Goal: Task Accomplishment & Management: Manage account settings

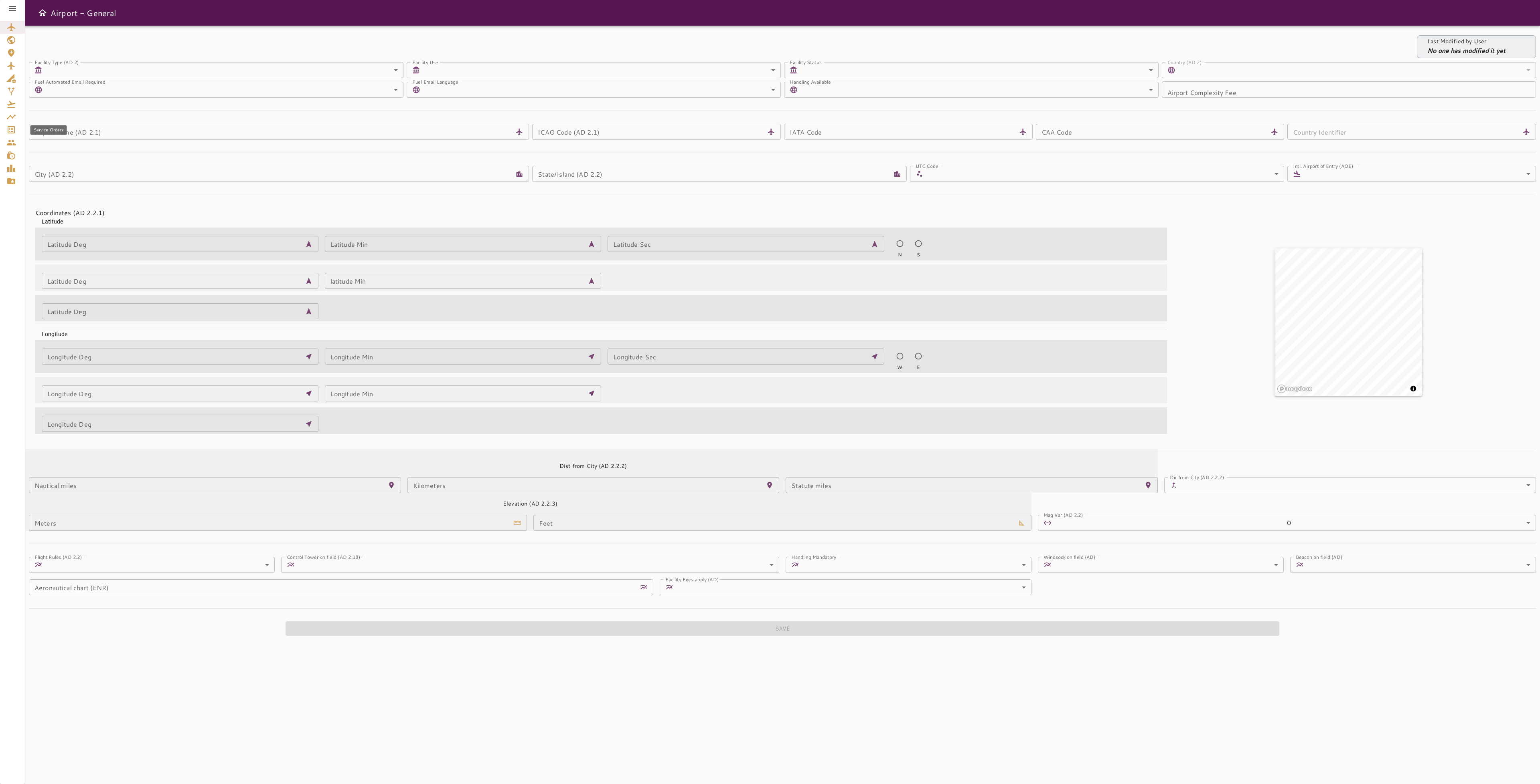
click at [14, 131] on icon "Service Orders" at bounding box center [11, 130] width 9 height 9
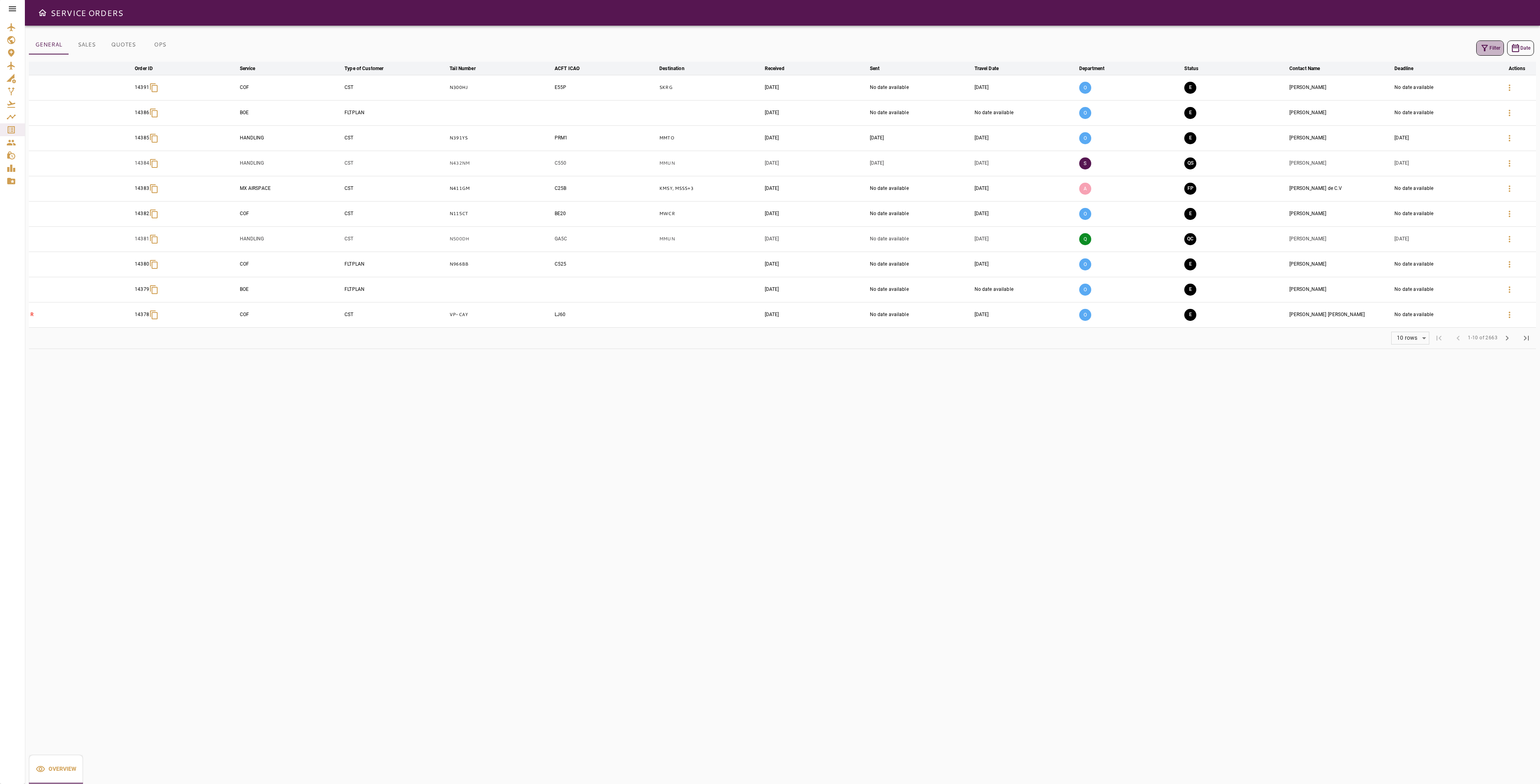
click at [1487, 49] on icon "button" at bounding box center [1484, 48] width 9 height 9
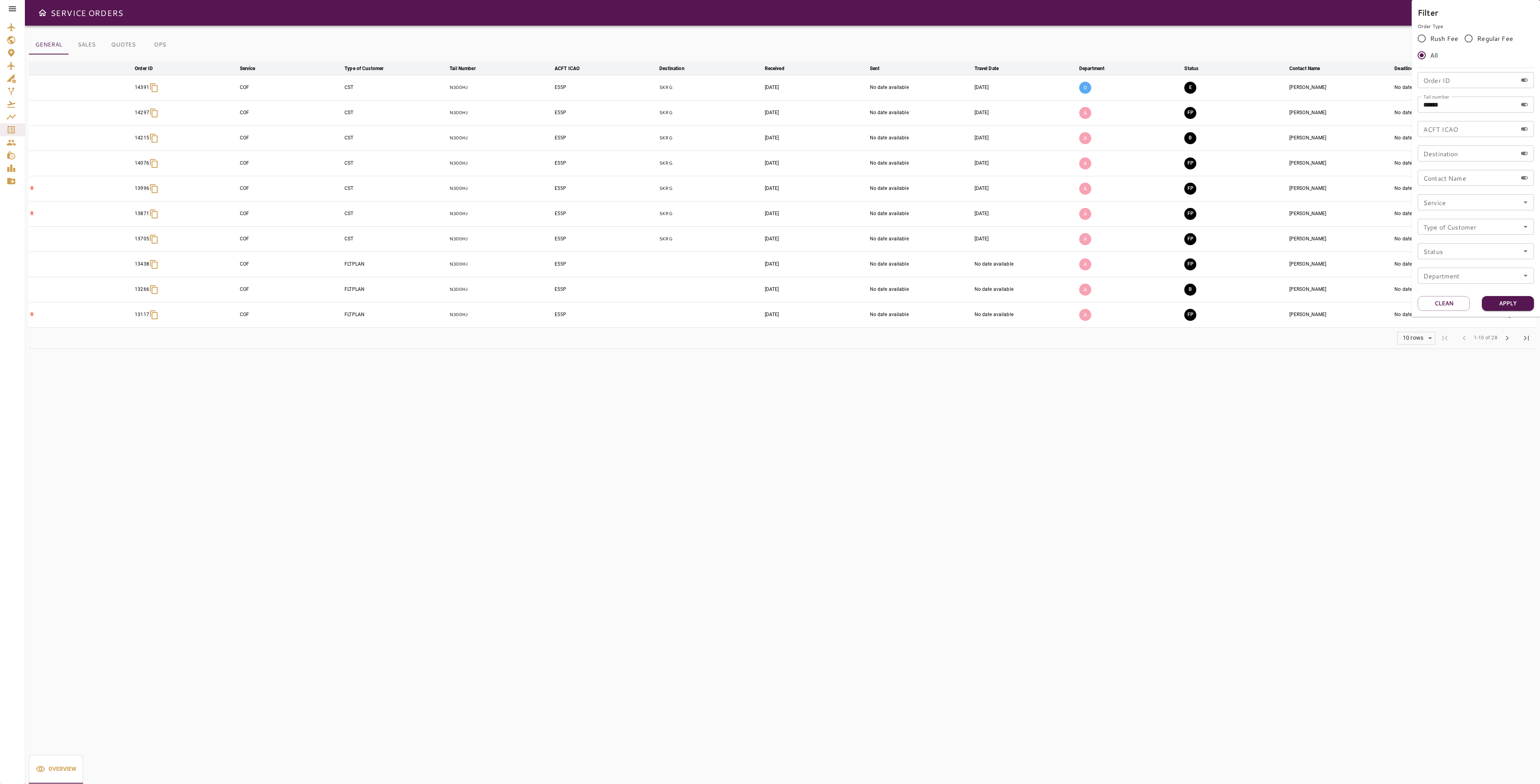
drag, startPoint x: 1451, startPoint y: 305, endPoint x: 1453, endPoint y: 224, distance: 81.0
click at [1450, 305] on button "Clean" at bounding box center [1443, 303] width 52 height 15
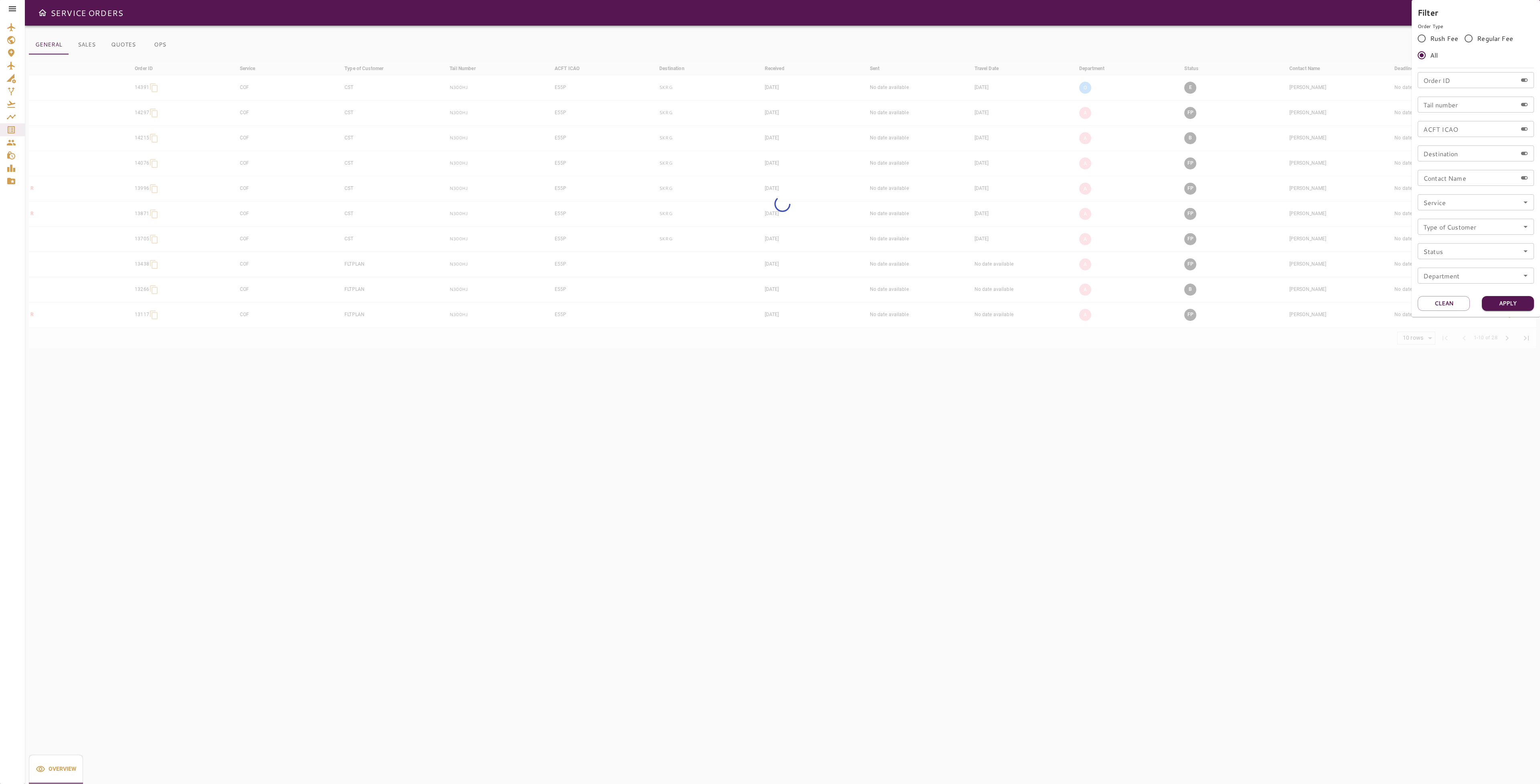
click at [1469, 84] on input "Order ID" at bounding box center [1467, 80] width 100 height 16
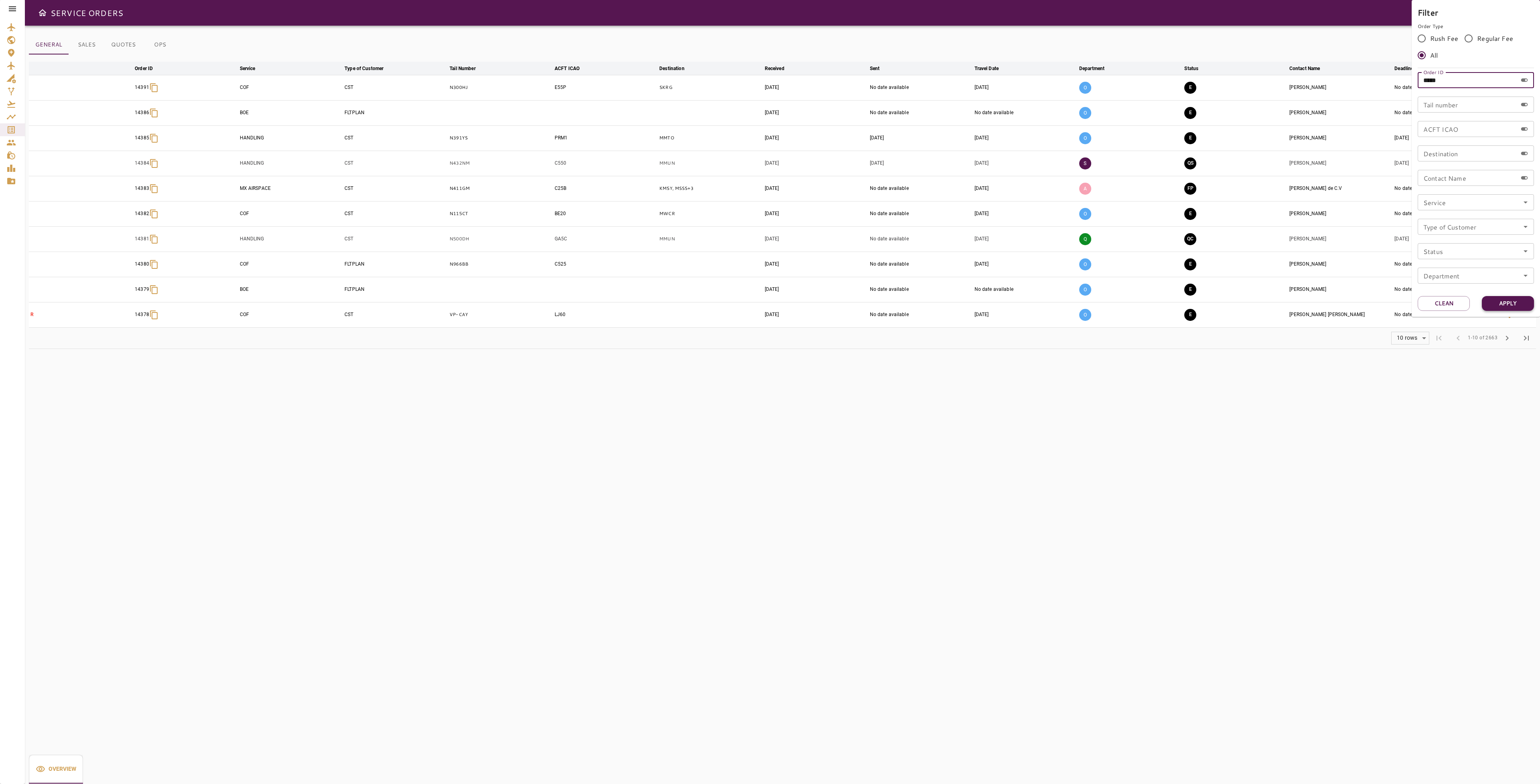
type input "*****"
click at [1508, 304] on button "Apply" at bounding box center [1507, 303] width 52 height 15
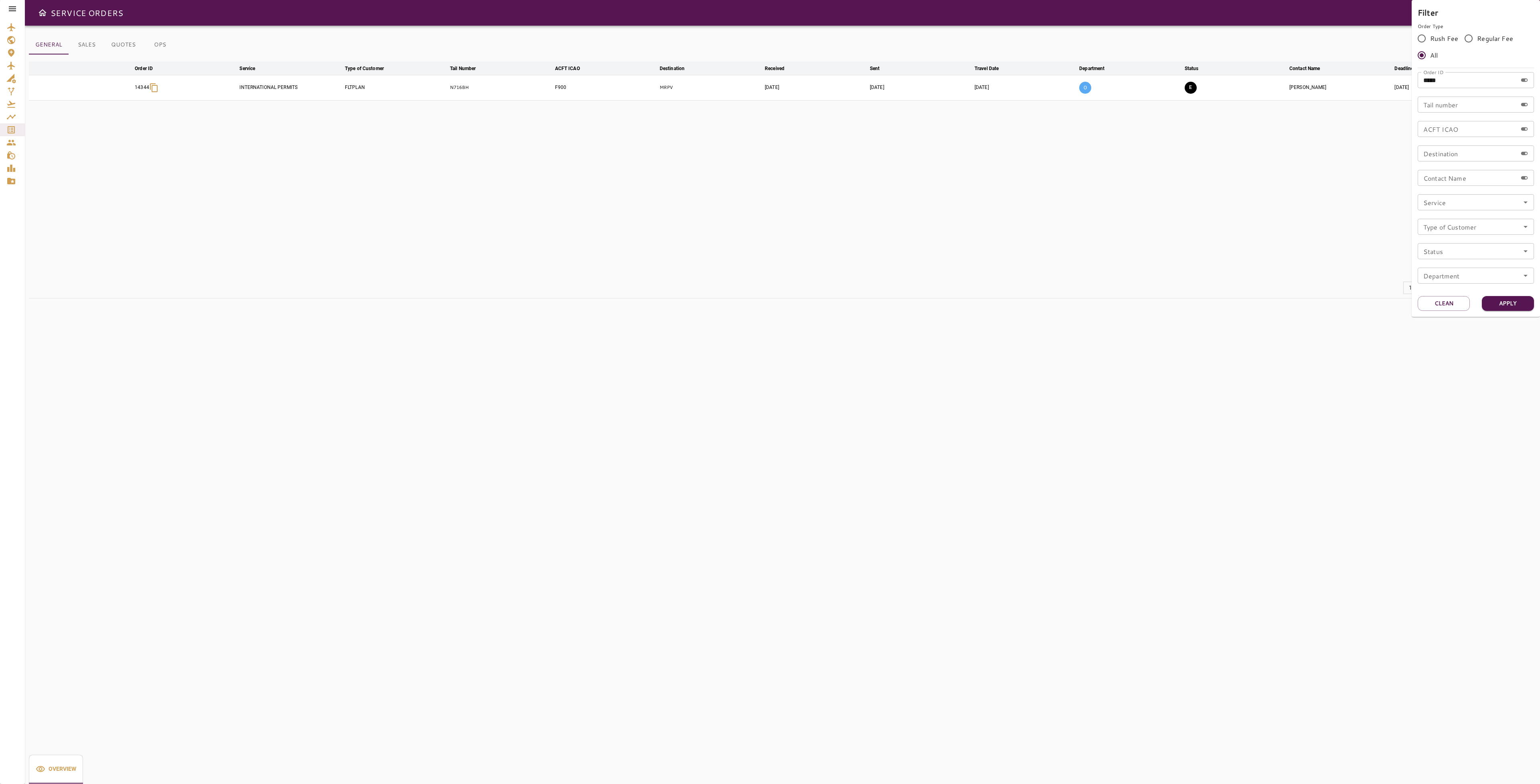
click at [1155, 261] on div at bounding box center [770, 392] width 1540 height 784
click at [1192, 87] on button "E" at bounding box center [1190, 88] width 12 height 12
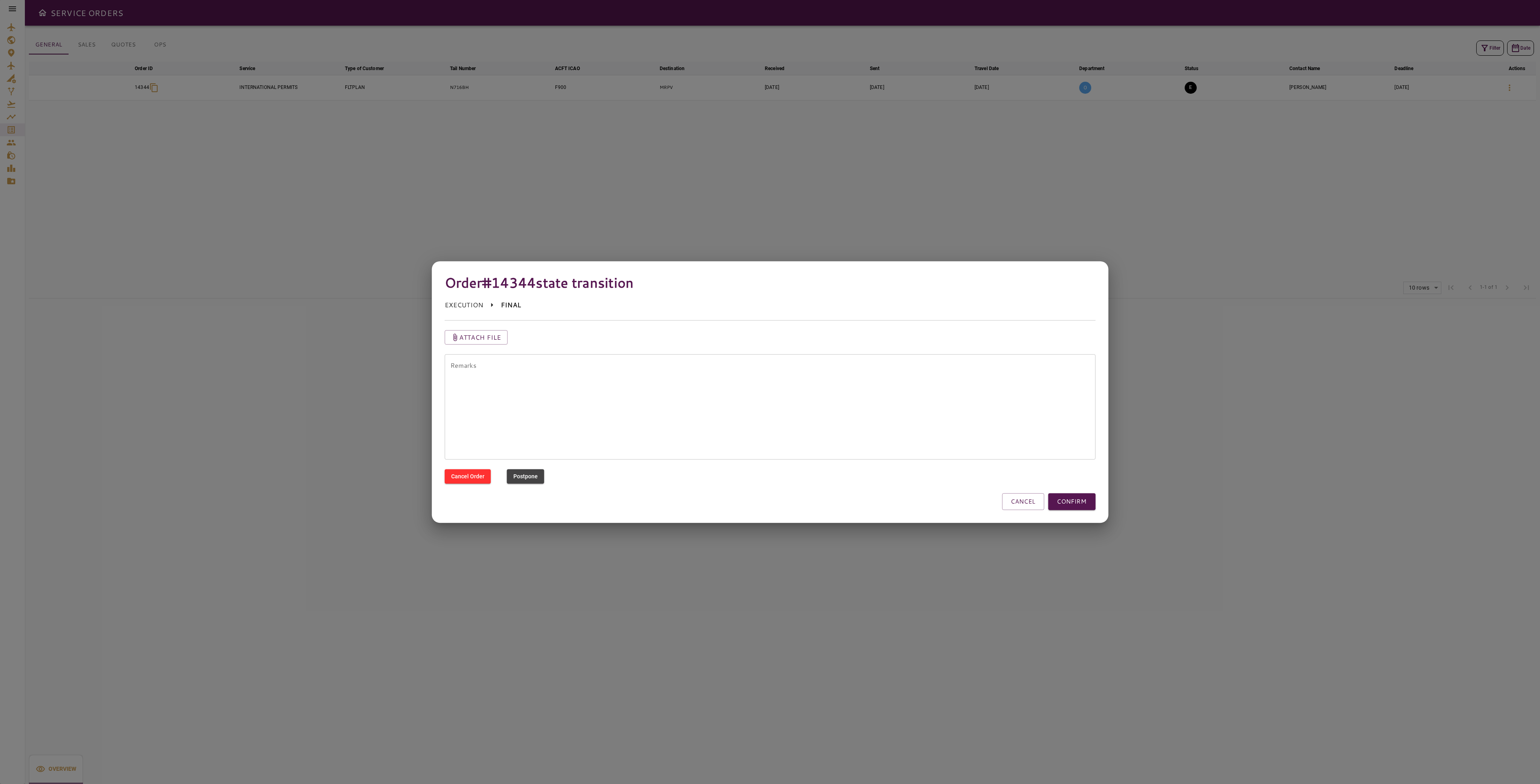
click at [656, 381] on textarea "Remarks" at bounding box center [770, 407] width 640 height 92
click at [1087, 498] on button "CONFIRM" at bounding box center [1070, 502] width 47 height 17
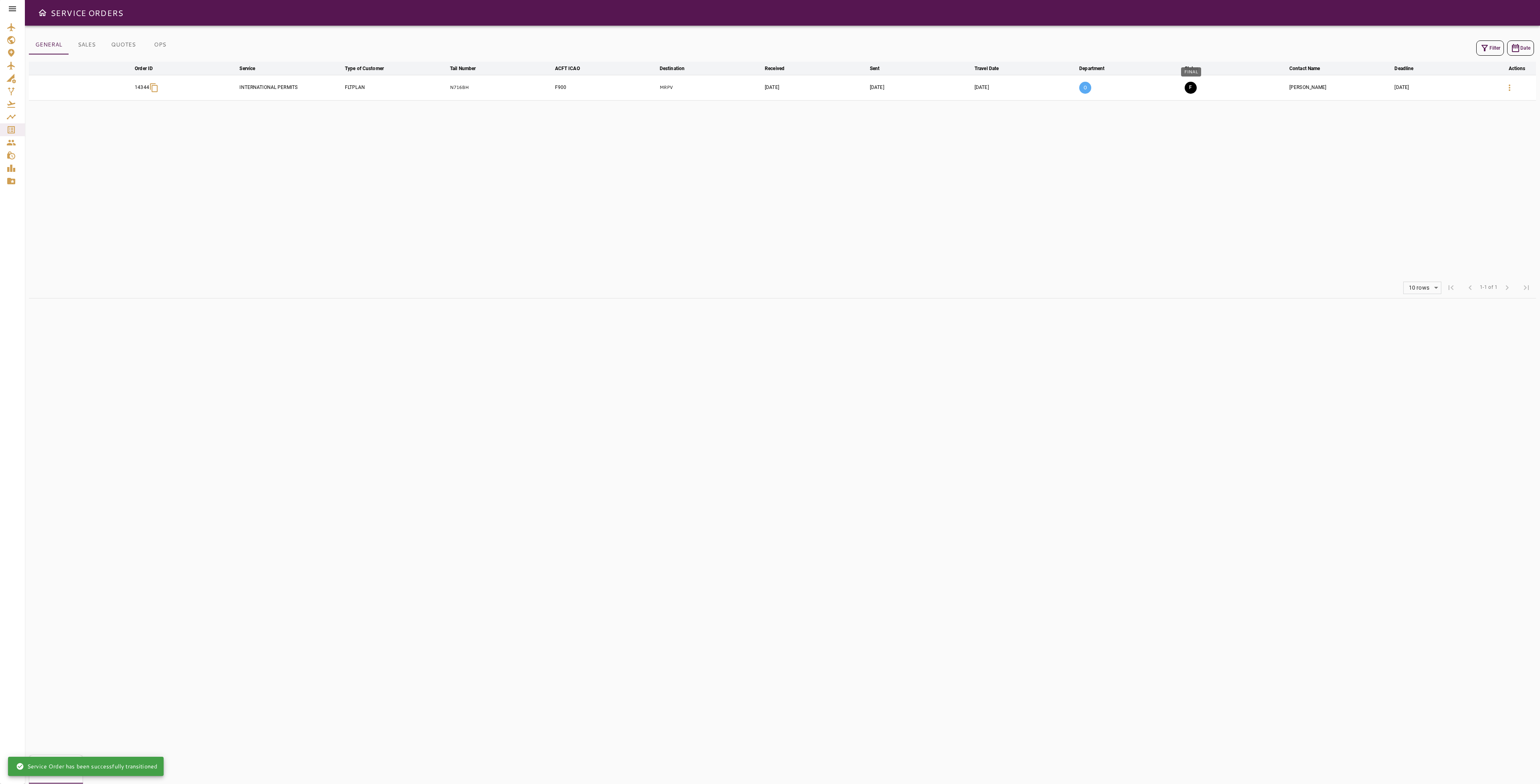
click at [1191, 90] on button "F" at bounding box center [1190, 88] width 12 height 12
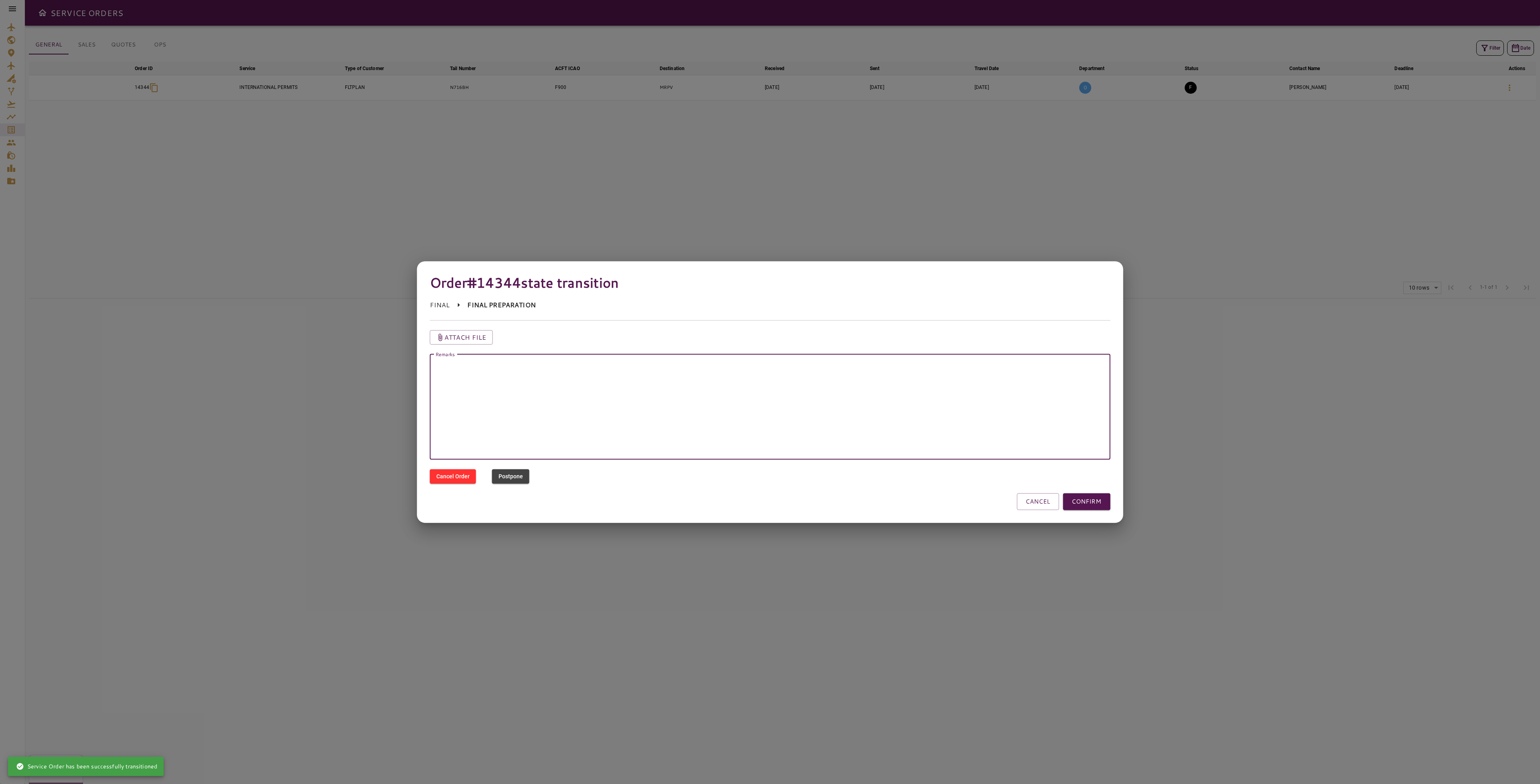
click at [633, 379] on textarea "Remarks" at bounding box center [770, 407] width 669 height 92
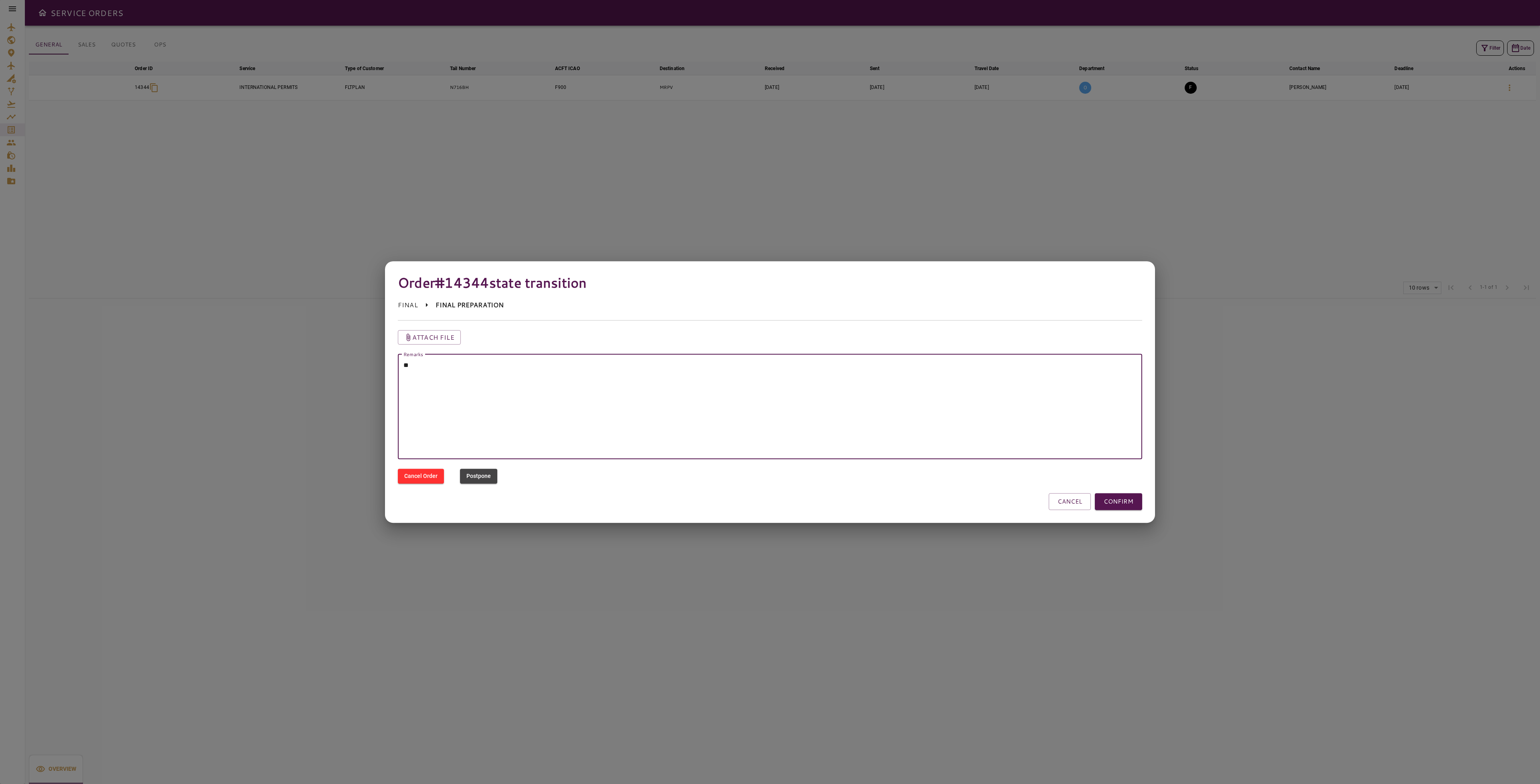
type textarea "*"
type textarea "**********"
click at [1106, 497] on button "CONFIRM" at bounding box center [1118, 502] width 47 height 17
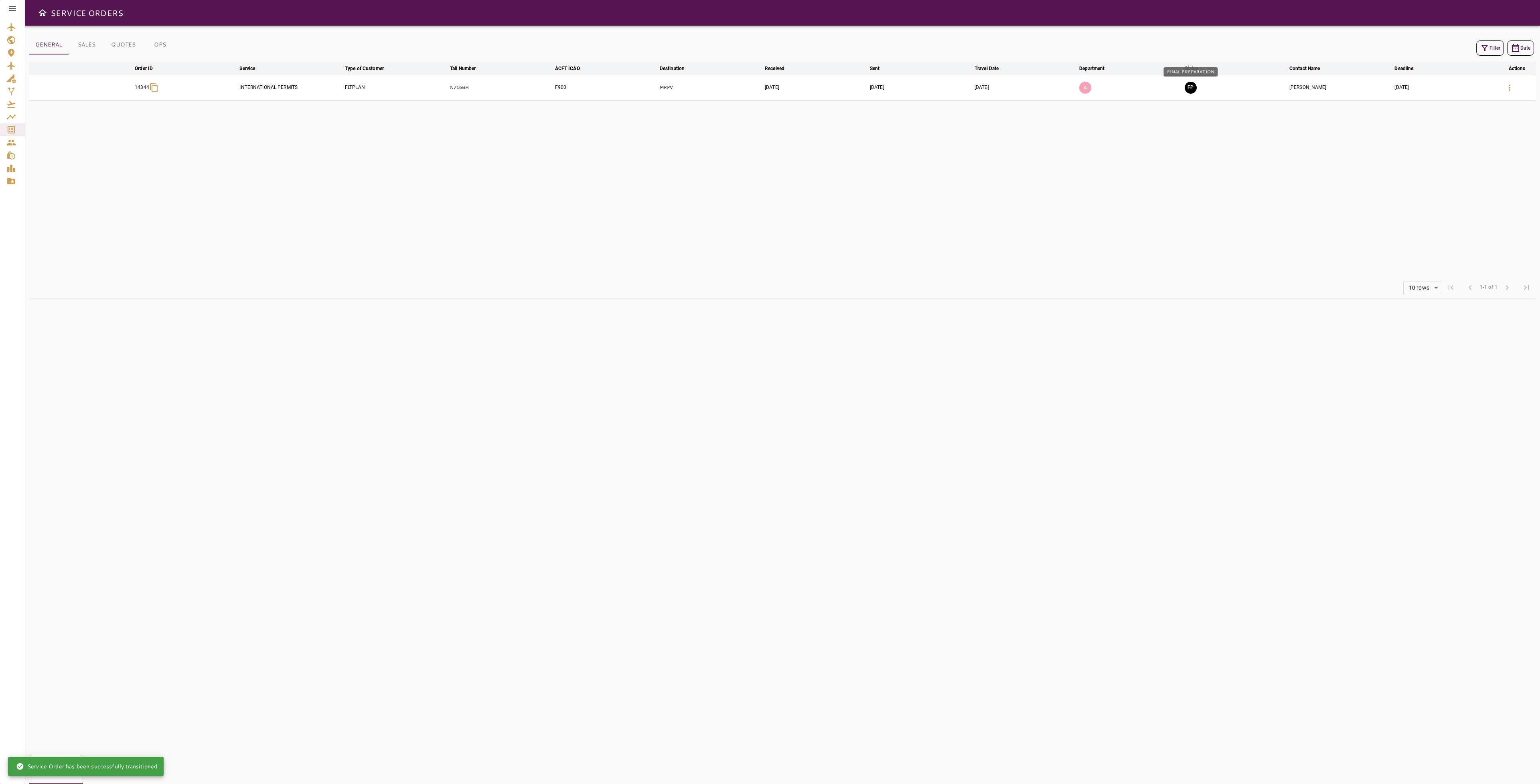
click at [1191, 92] on button "FP" at bounding box center [1190, 88] width 12 height 12
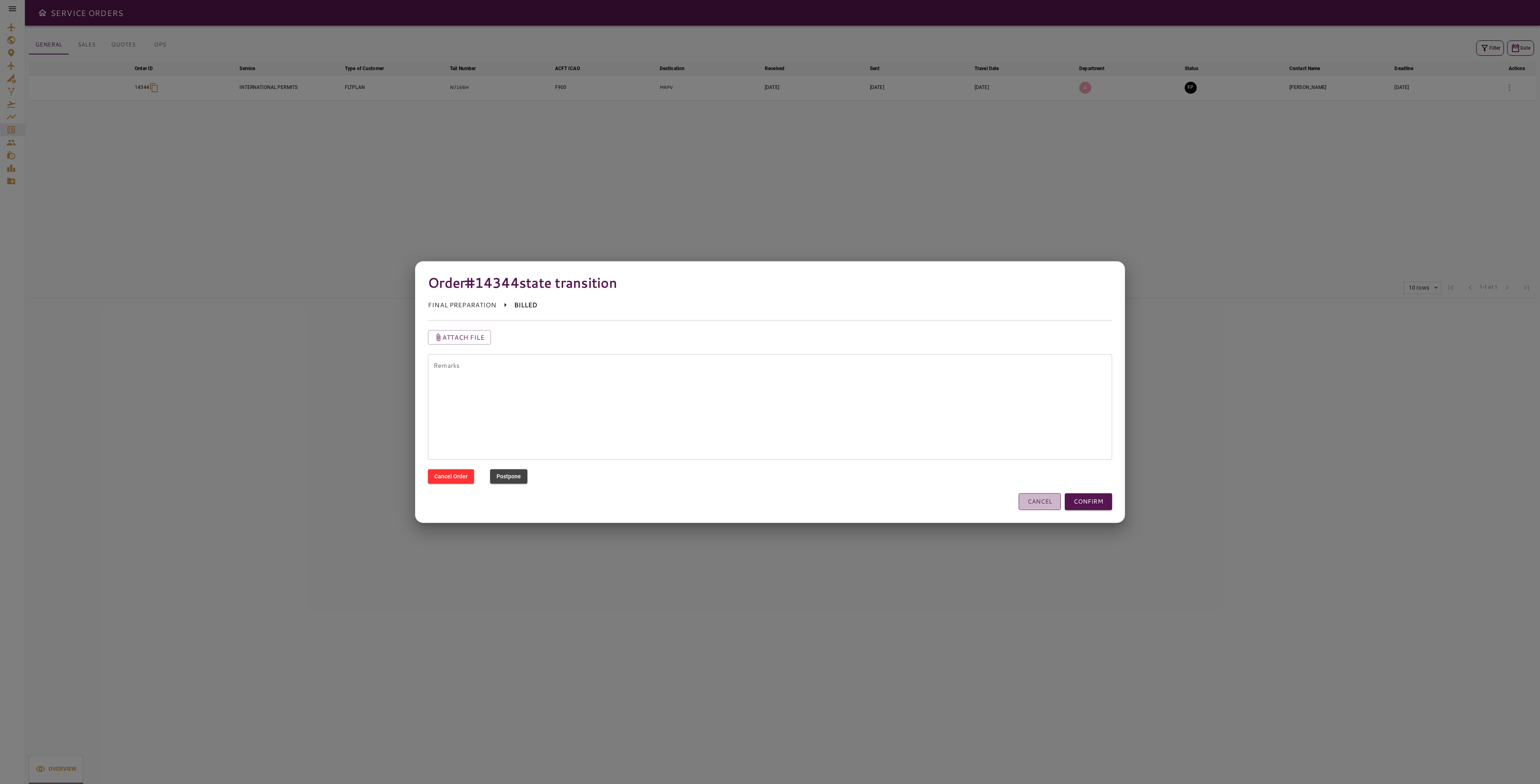
click at [1039, 500] on button "CANCEL" at bounding box center [1040, 502] width 42 height 17
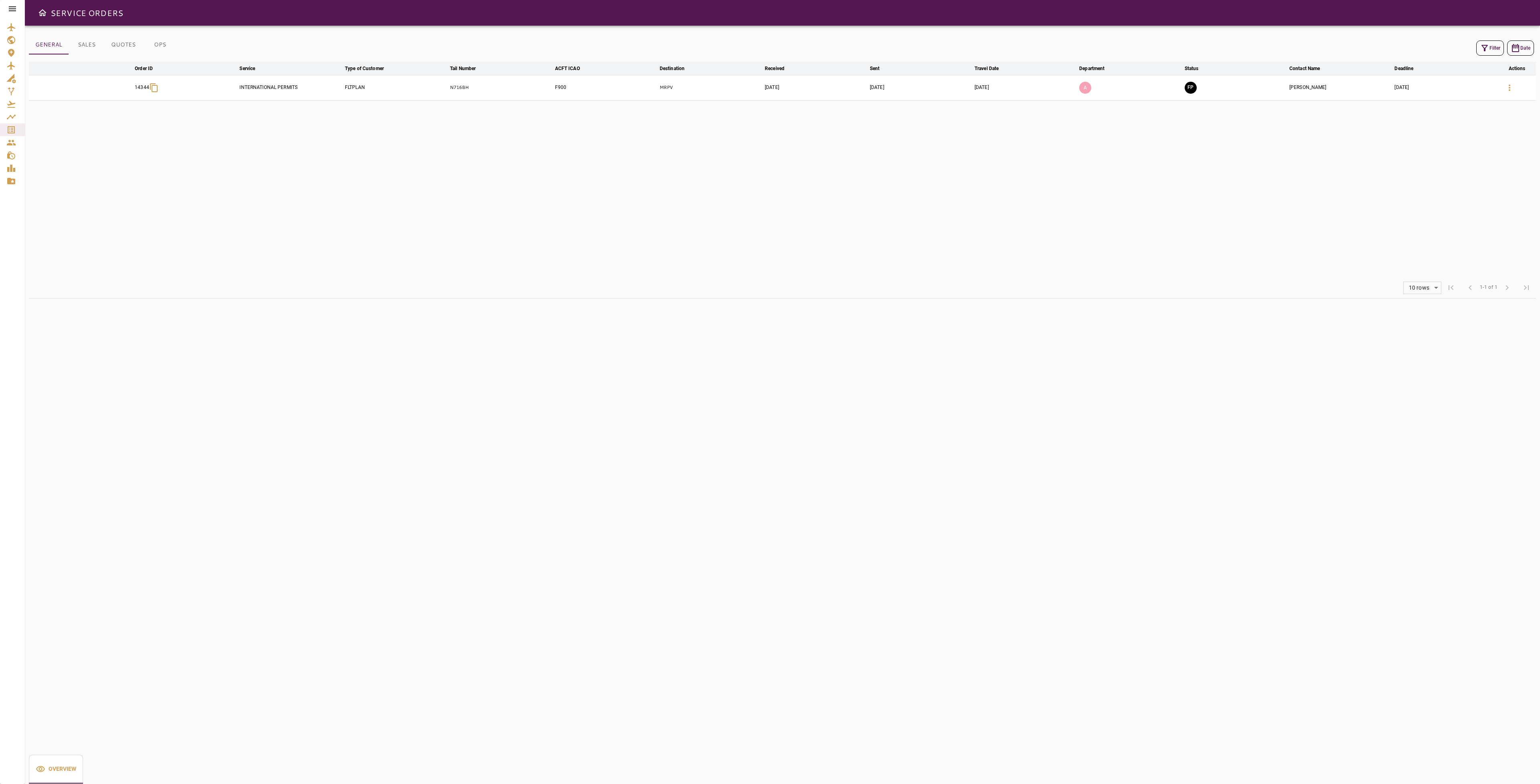
click at [1510, 90] on icon "button" at bounding box center [1509, 87] width 2 height 6
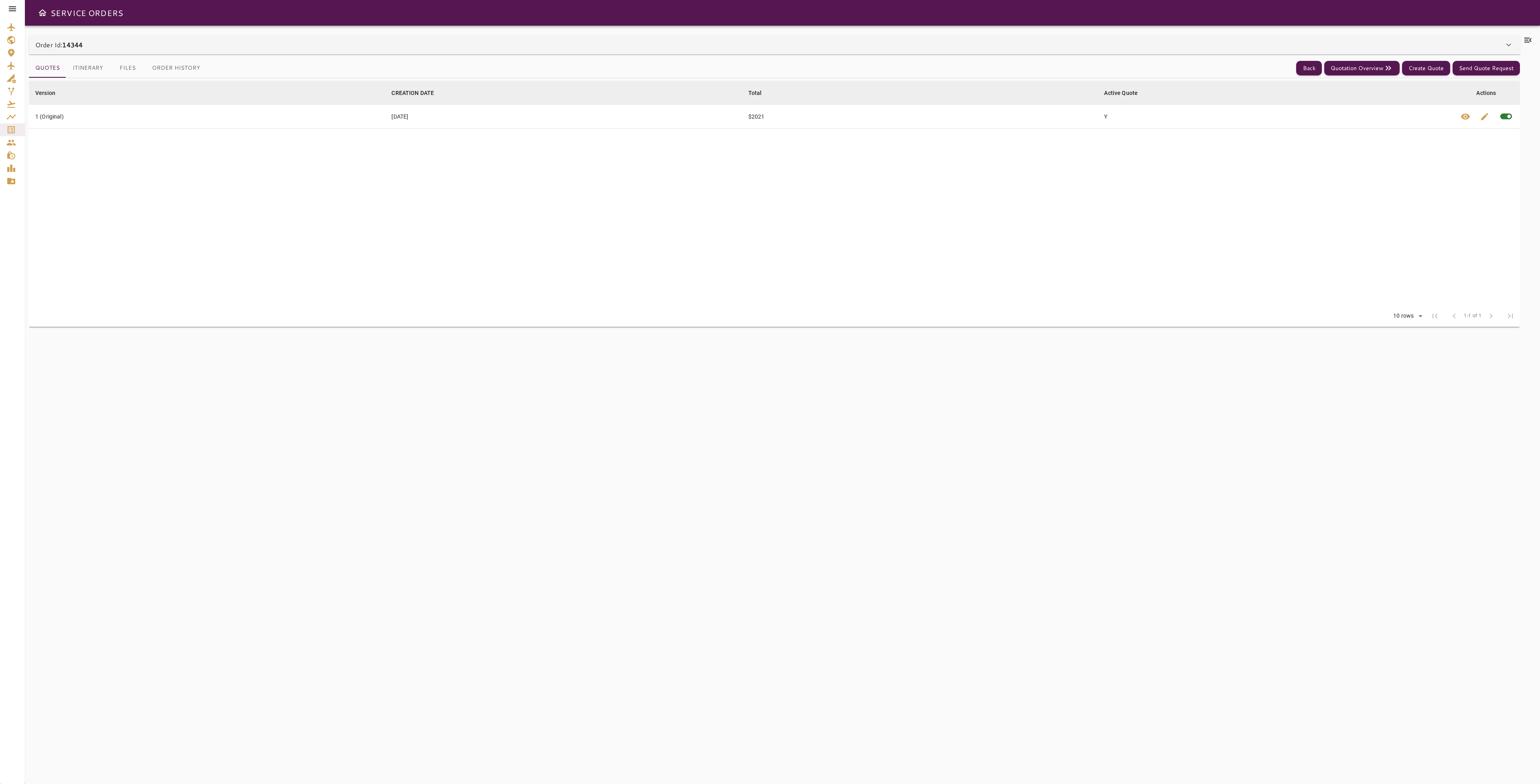
click at [128, 69] on button "Files" at bounding box center [128, 68] width 36 height 19
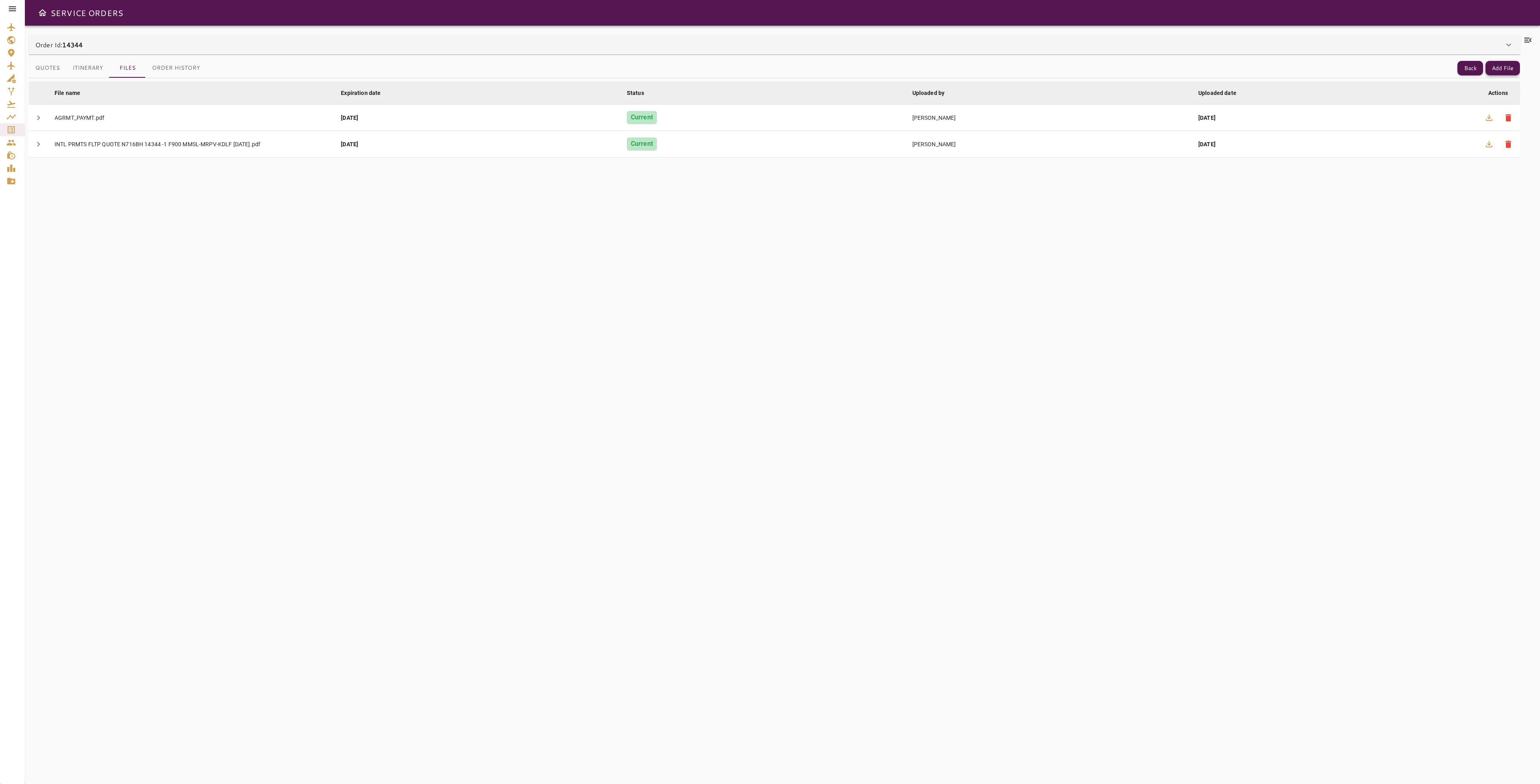
click at [1506, 69] on button "Add File" at bounding box center [1502, 68] width 35 height 15
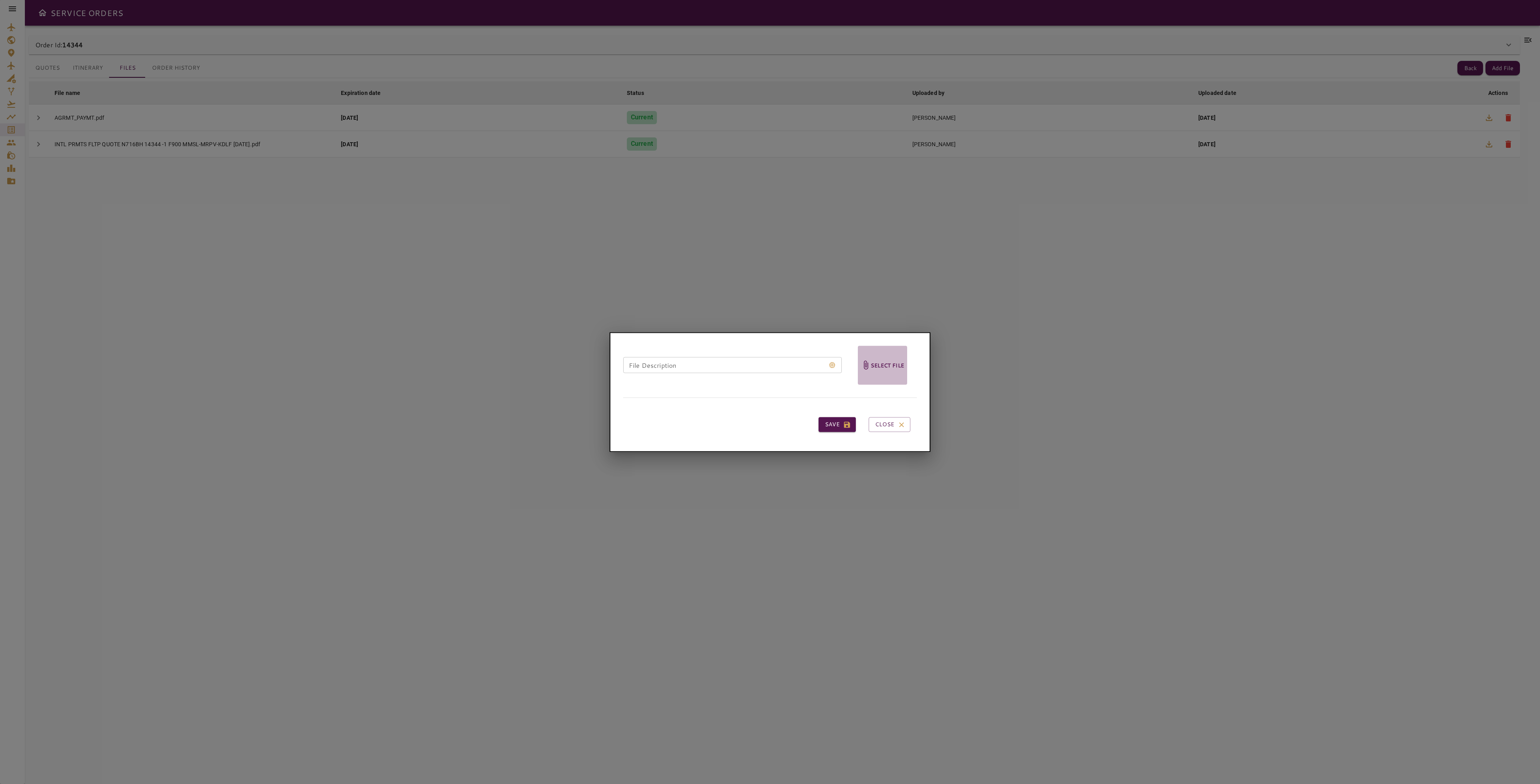
click at [891, 363] on h6 "Select file" at bounding box center [886, 366] width 33 height 9
click at [0, 0] on input "Select file" at bounding box center [0, 0] width 0 height 0
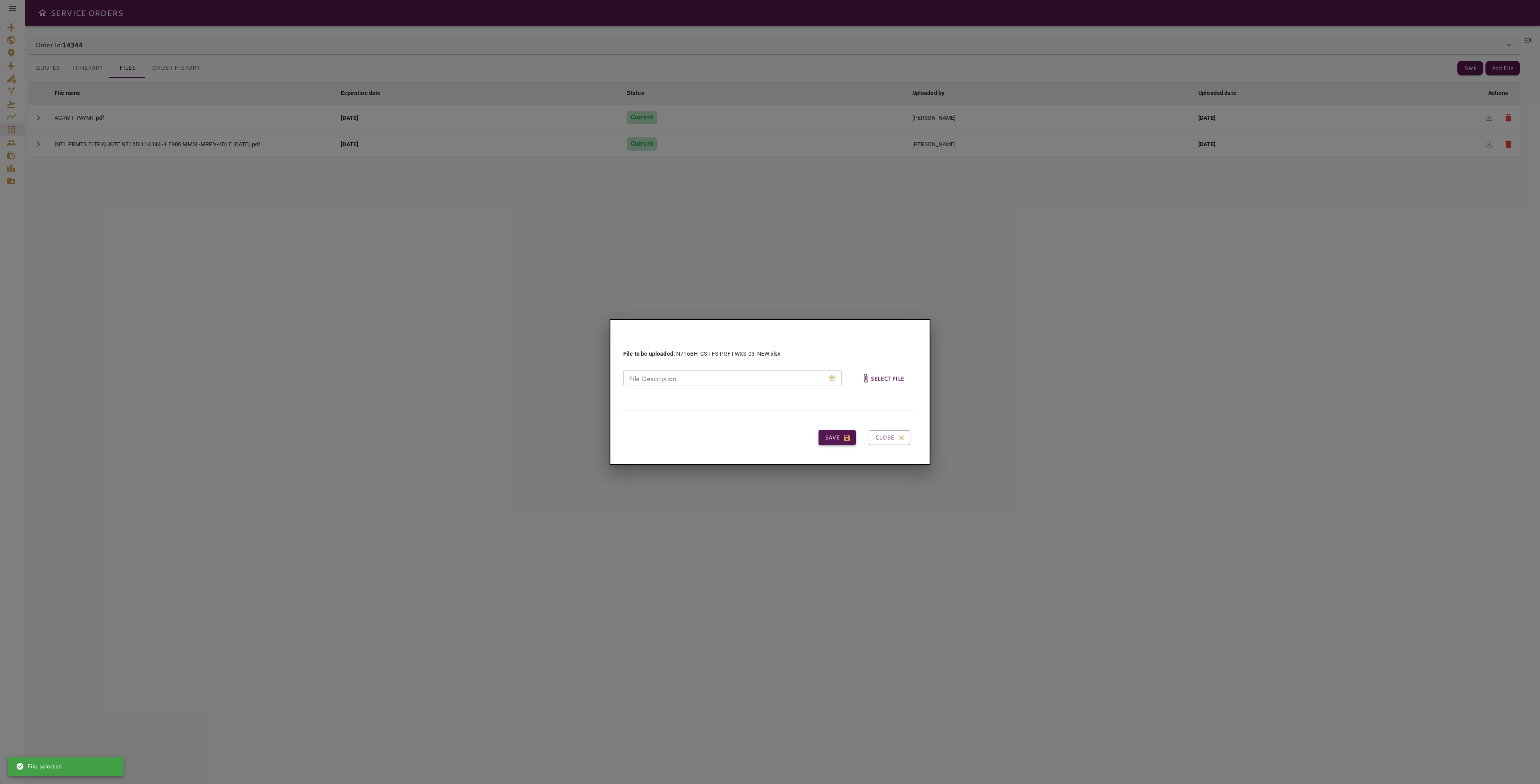
click at [831, 440] on button "Save" at bounding box center [837, 438] width 37 height 15
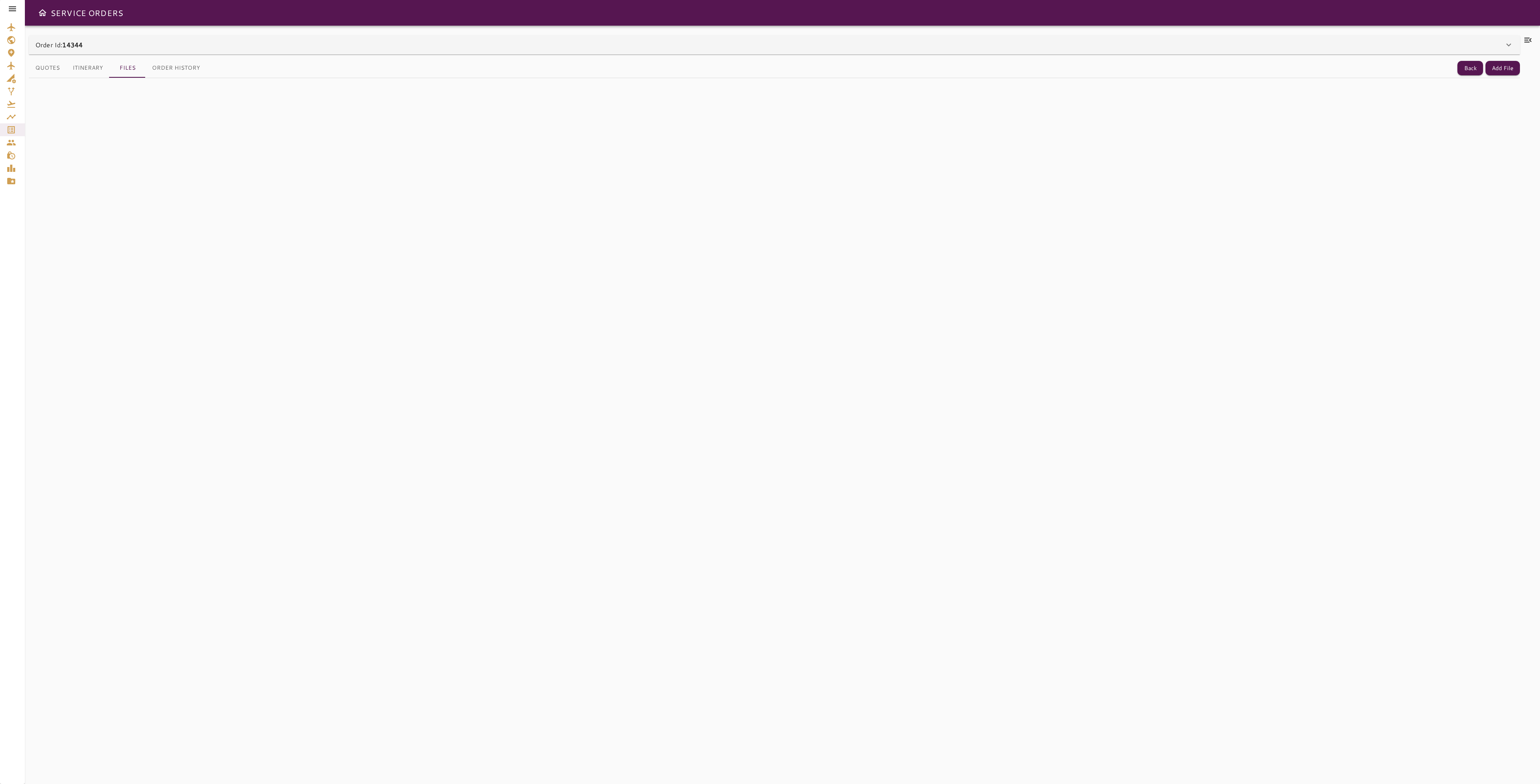
click at [90, 69] on button "Itinerary" at bounding box center [88, 68] width 43 height 19
click at [125, 65] on button "Files" at bounding box center [128, 68] width 36 height 19
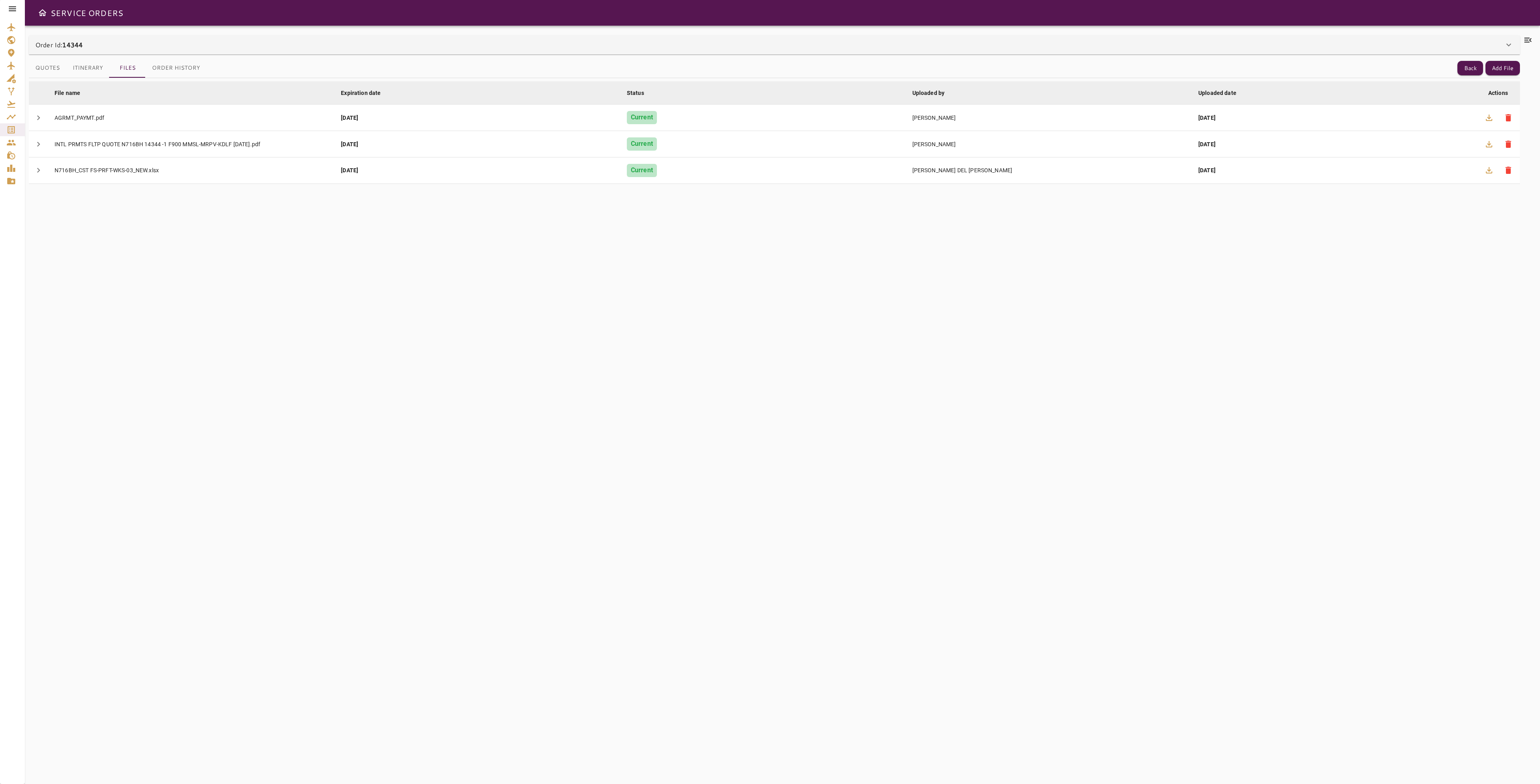
click at [1534, 43] on div at bounding box center [1528, 405] width 16 height 739
click at [1530, 39] on icon at bounding box center [1527, 40] width 7 height 5
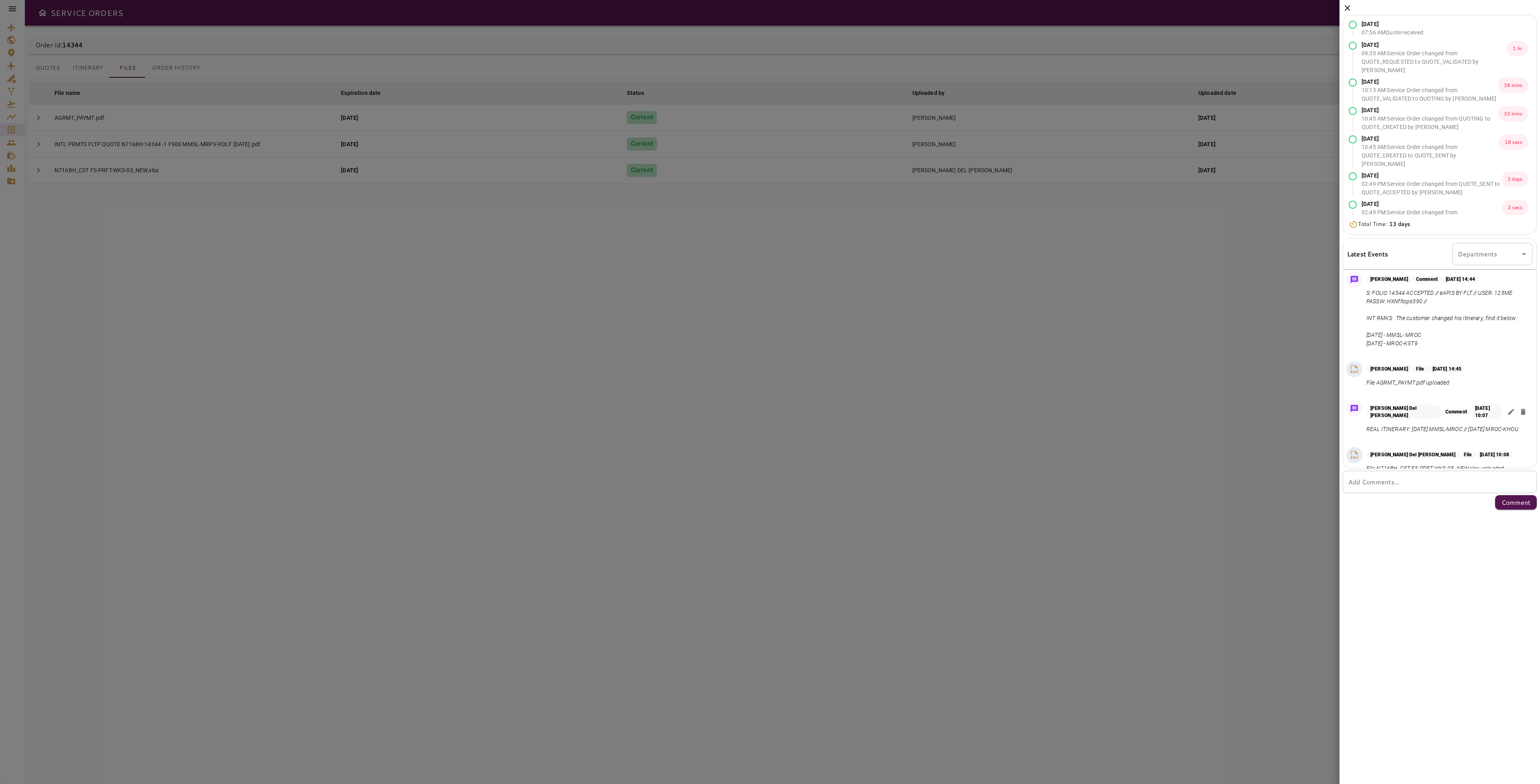
scroll to position [350, 0]
click at [1507, 406] on icon "button" at bounding box center [1511, 410] width 8 height 8
click at [1477, 430] on textarea "**********" at bounding box center [1429, 439] width 115 height 19
type textarea "**********"
click at [1265, 481] on div at bounding box center [770, 392] width 1540 height 784
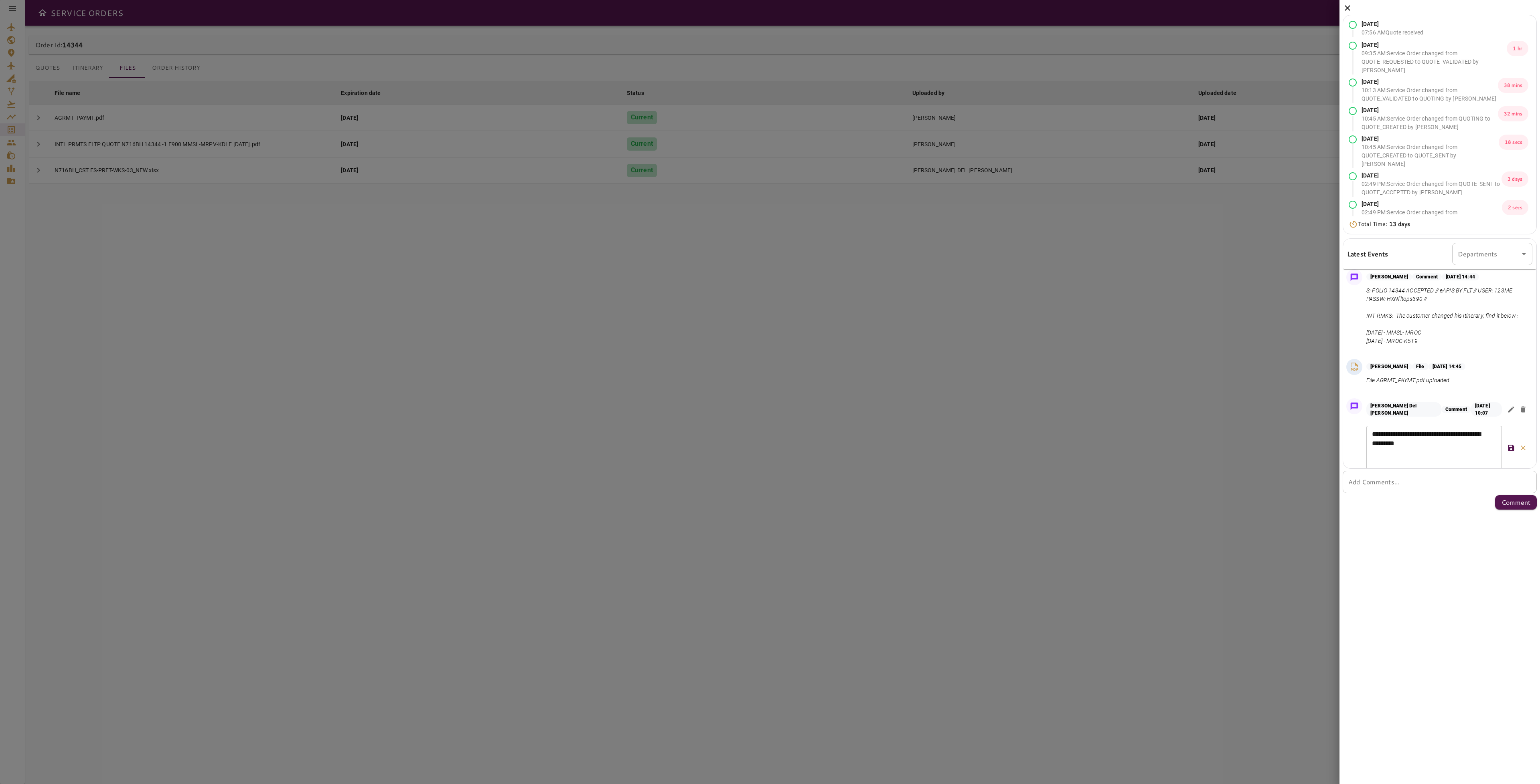
click at [1345, 9] on icon at bounding box center [1347, 8] width 9 height 9
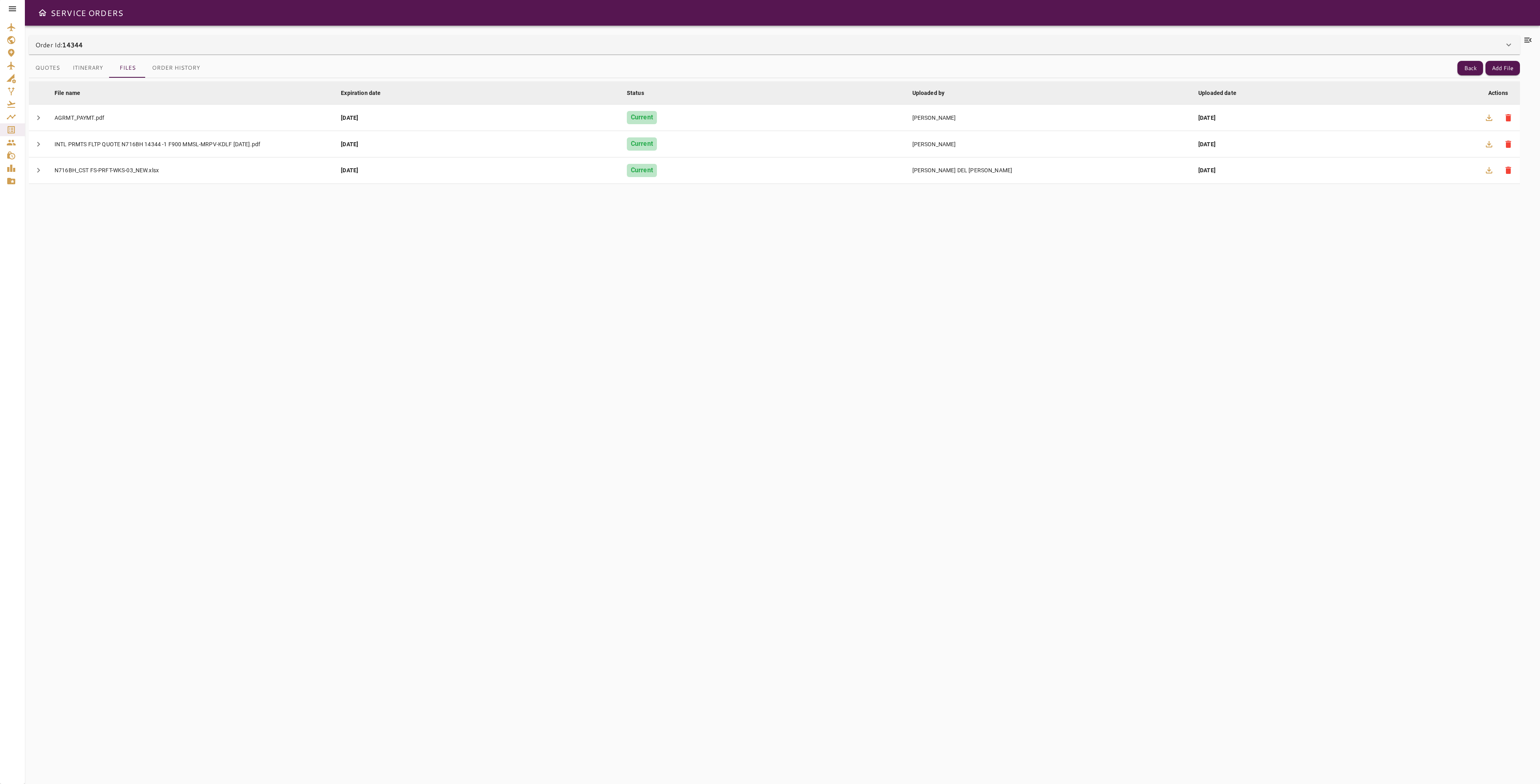
click at [1525, 43] on icon at bounding box center [1528, 40] width 9 height 9
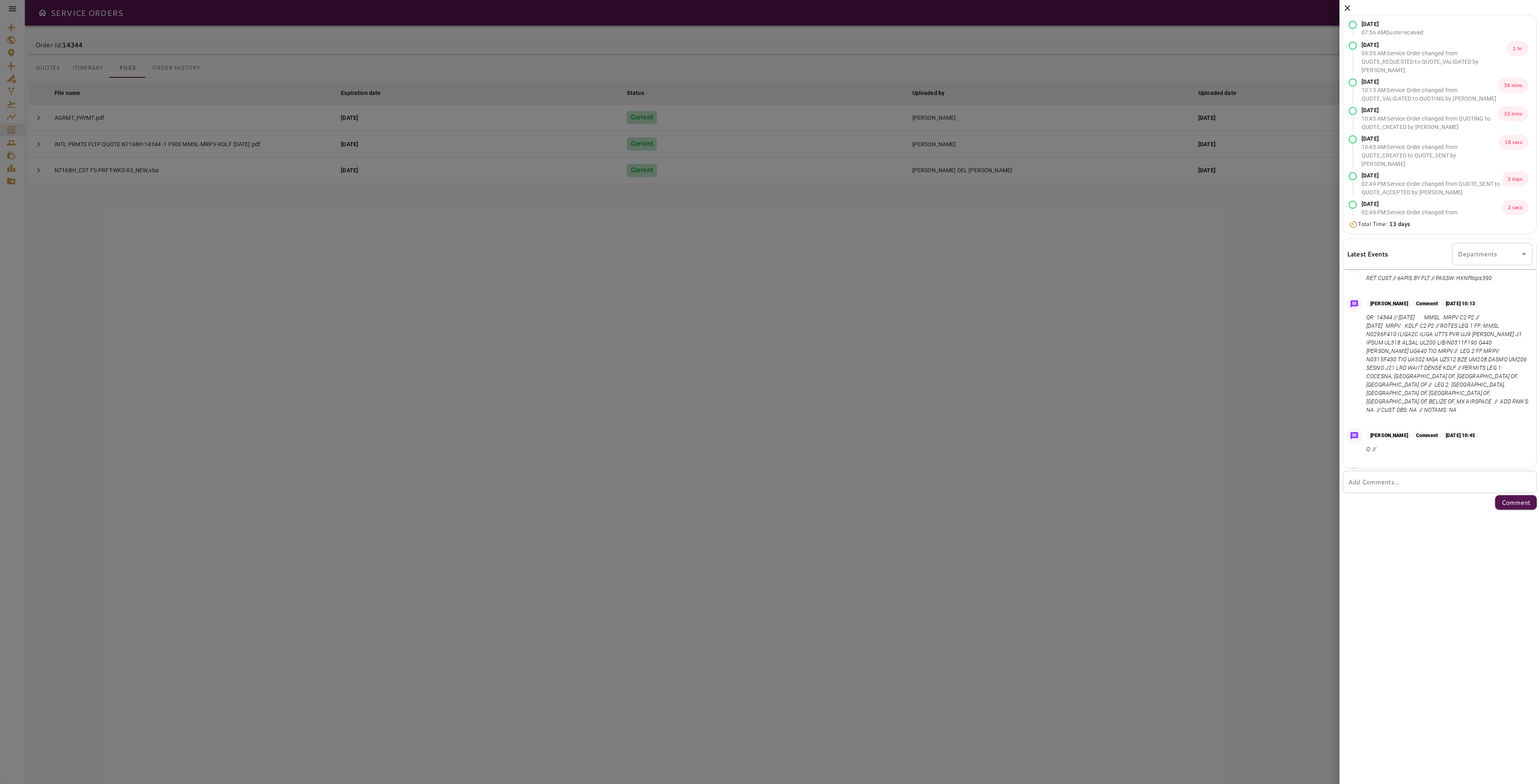
scroll to position [0, 0]
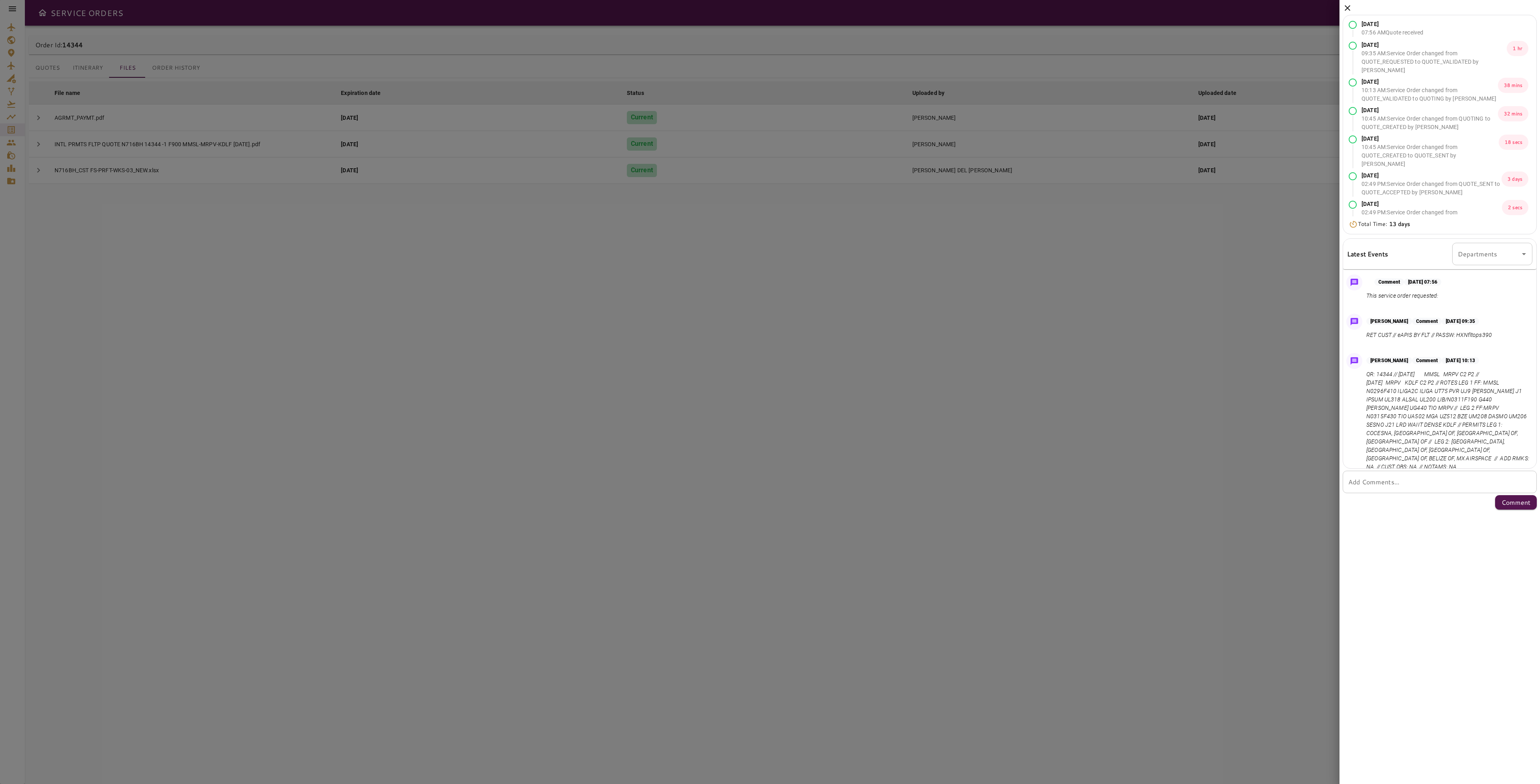
click at [1345, 6] on icon at bounding box center [1347, 8] width 5 height 5
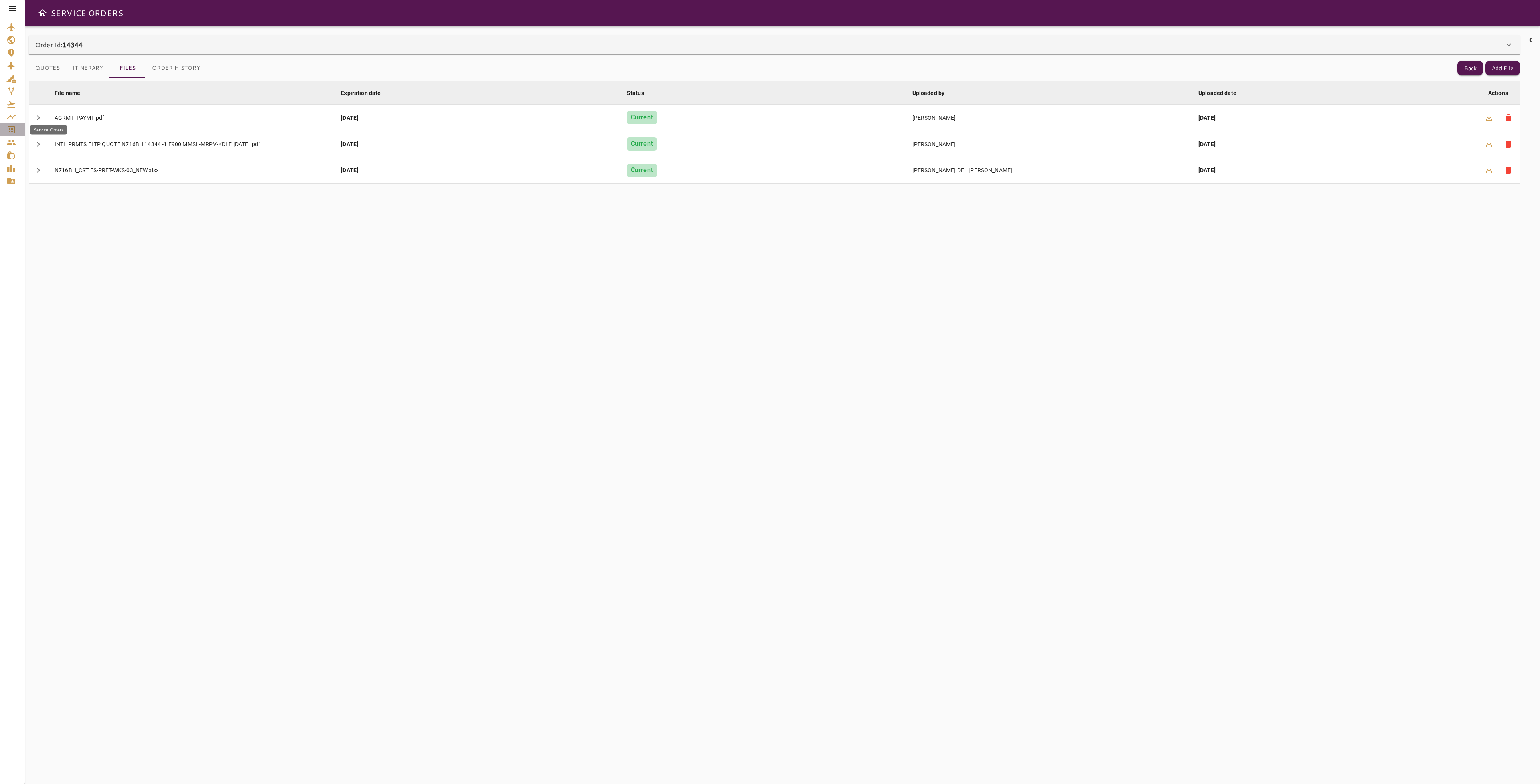
click at [6, 129] on icon "Service Orders" at bounding box center [11, 130] width 9 height 9
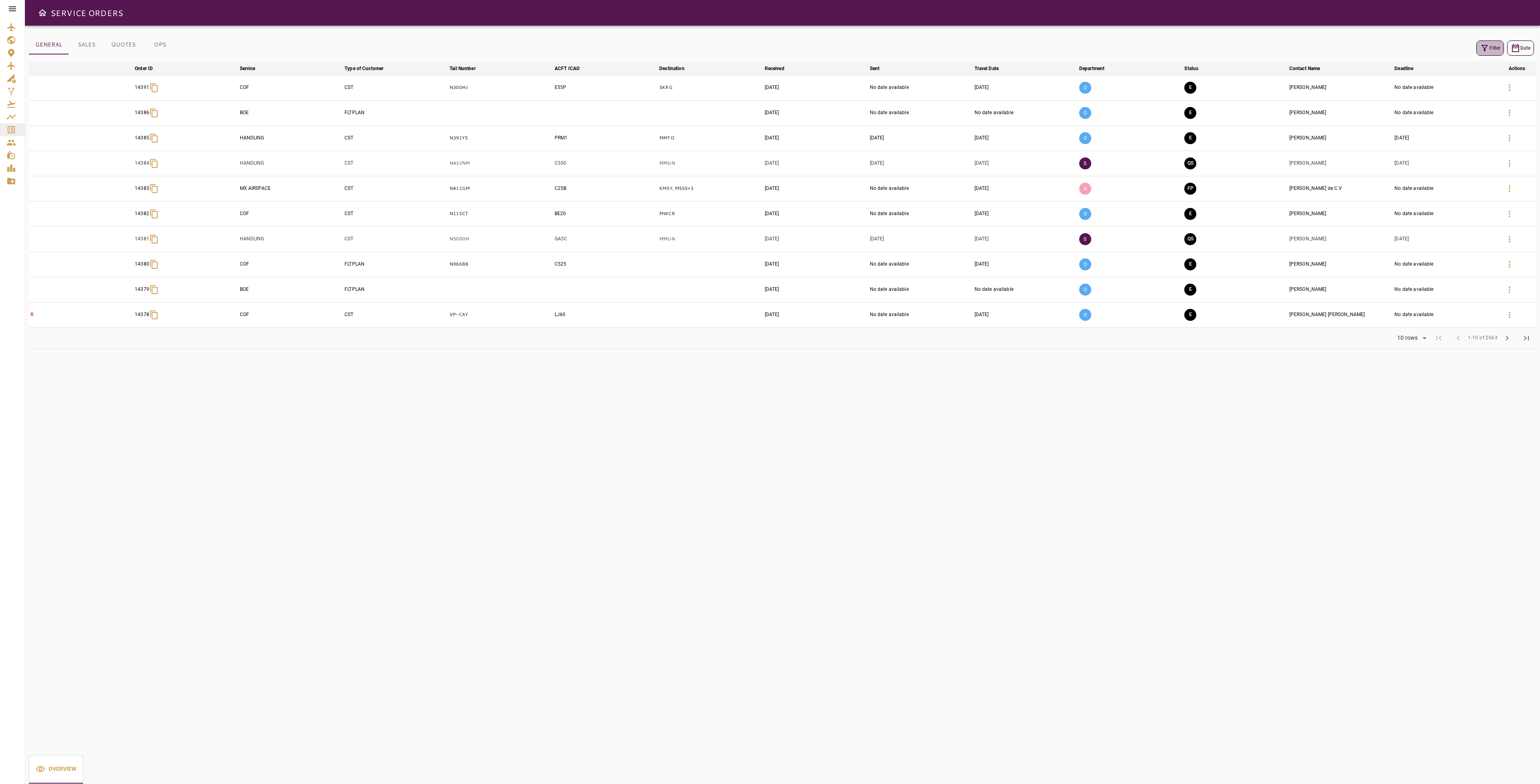
click at [1483, 46] on icon "button" at bounding box center [1484, 48] width 9 height 9
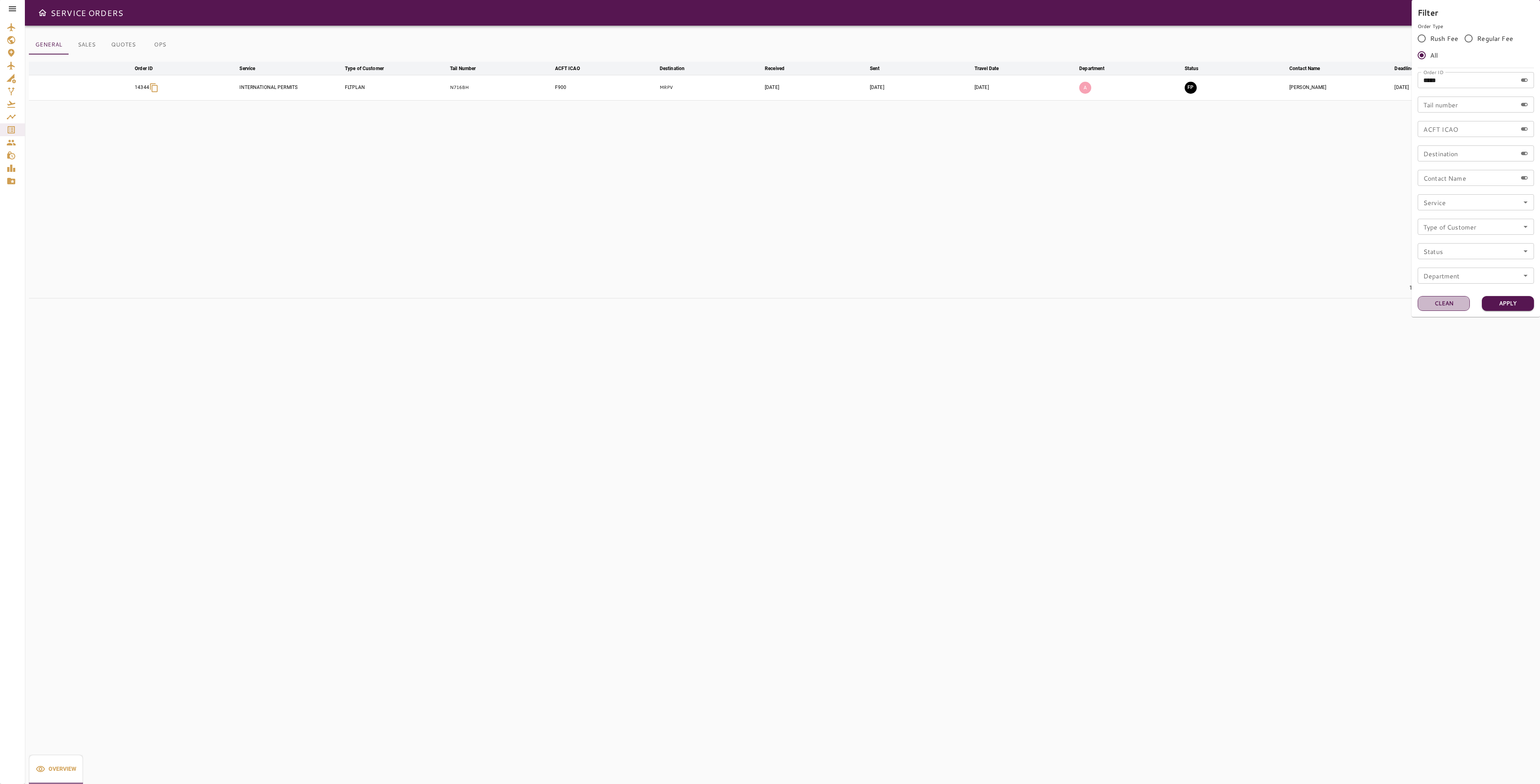
click at [1445, 307] on button "Clean" at bounding box center [1443, 303] width 52 height 15
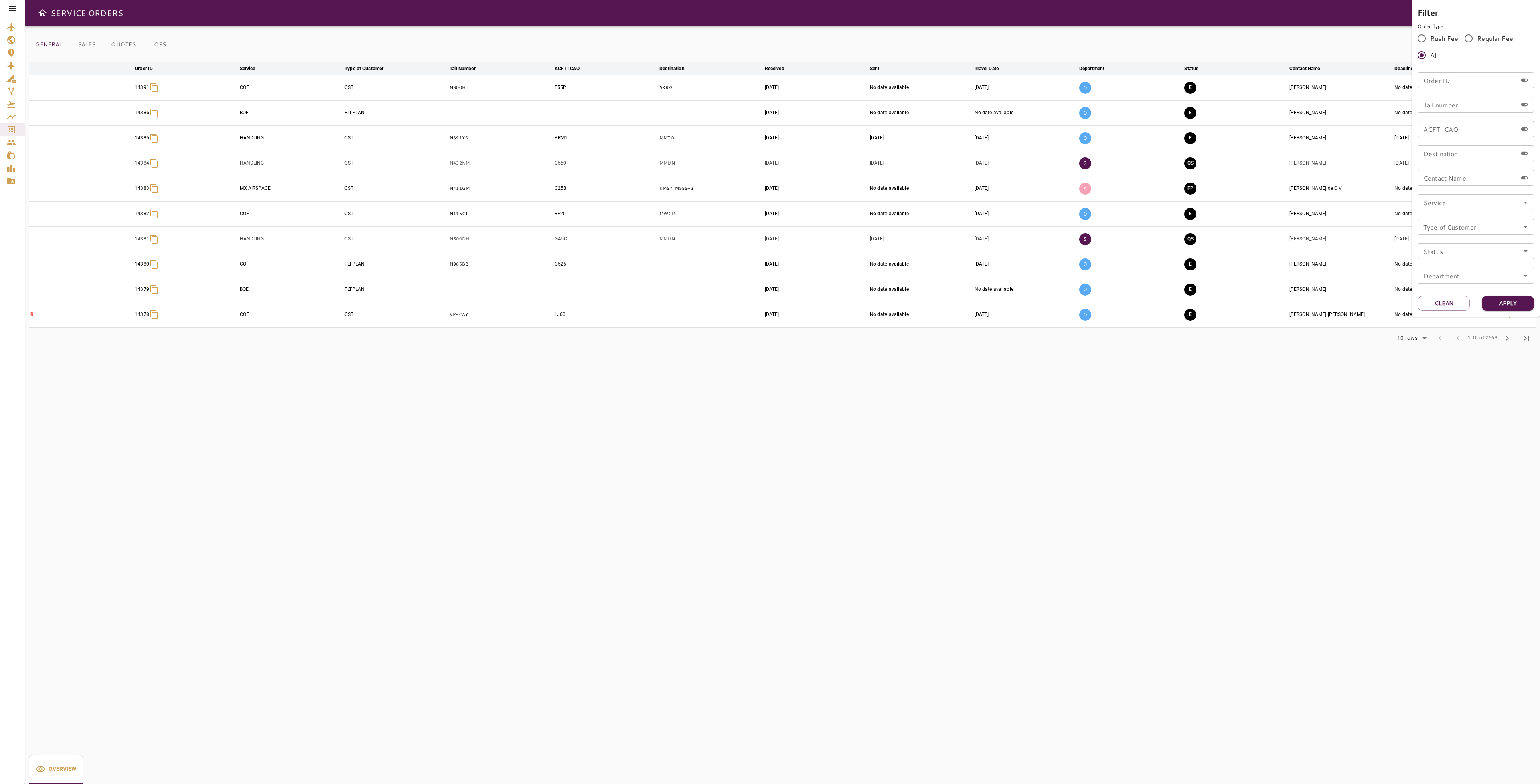
click at [15, 12] on div at bounding box center [770, 392] width 1540 height 784
click at [12, 12] on icon at bounding box center [12, 9] width 9 height 9
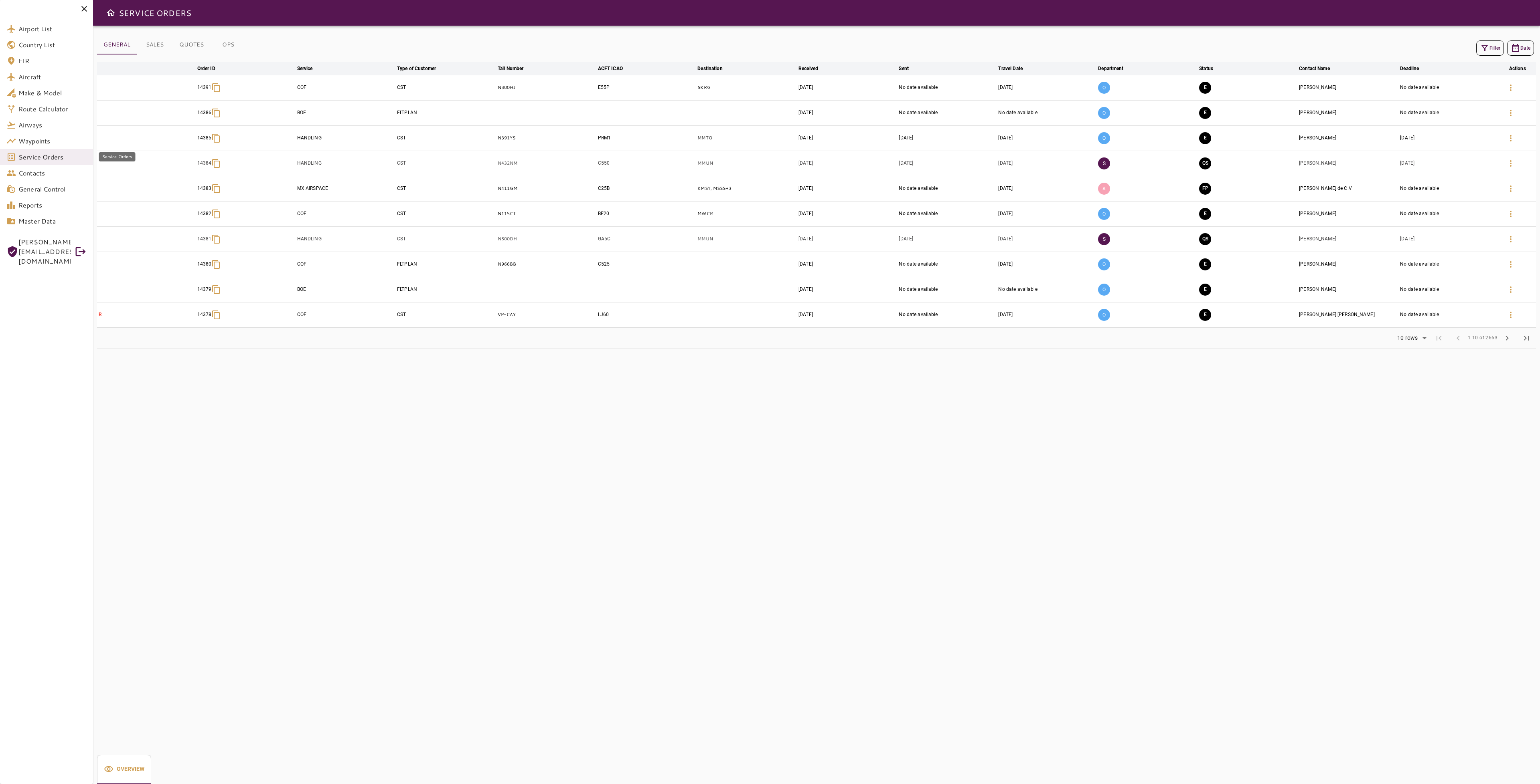
click at [36, 160] on span "Service Orders" at bounding box center [53, 157] width 68 height 9
click at [56, 203] on span "Orders" at bounding box center [62, 203] width 53 height 9
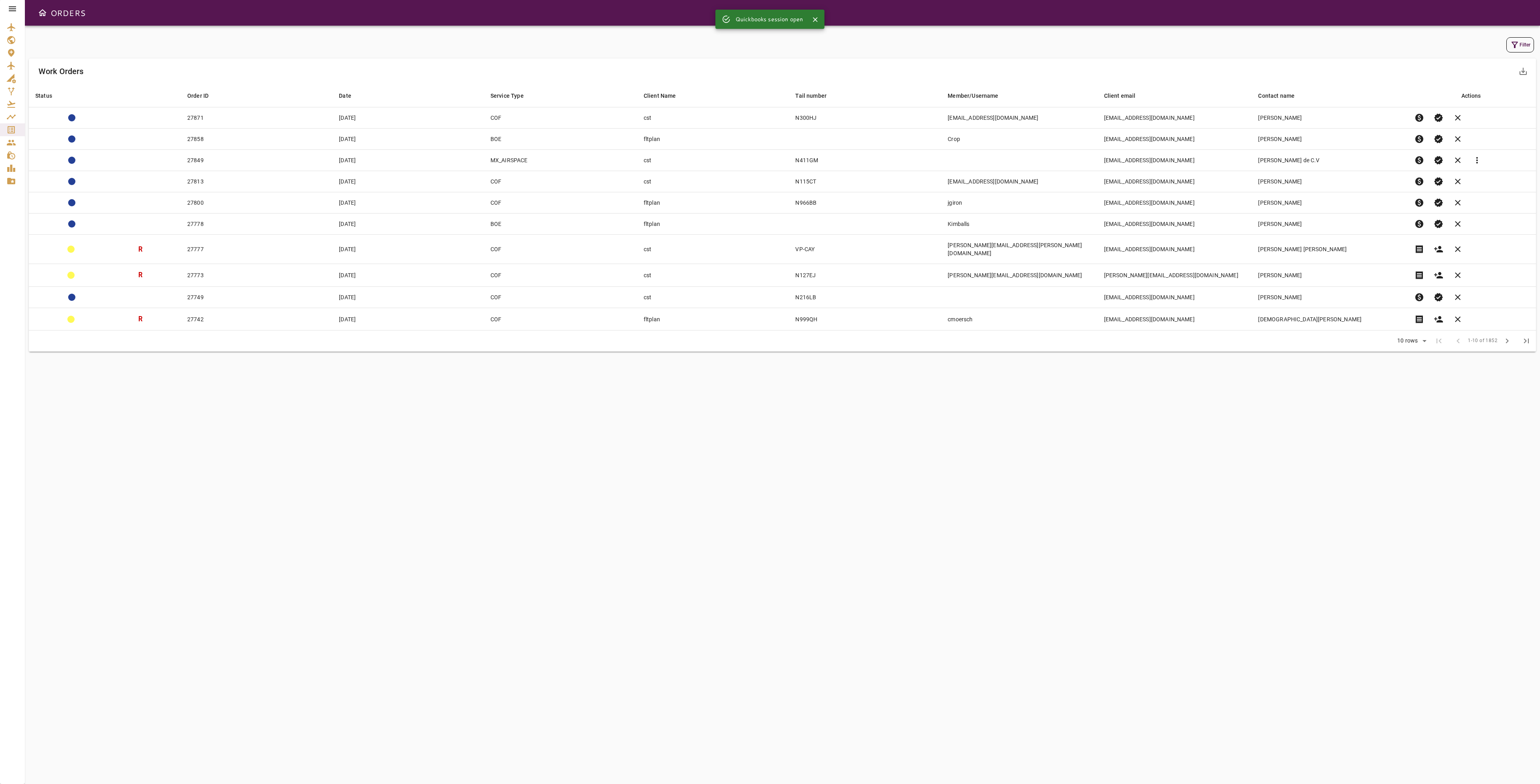
click at [1510, 41] on icon "button" at bounding box center [1514, 45] width 9 height 9
click at [1434, 36] on input "Order ID" at bounding box center [1459, 35] width 100 height 16
type input "*****"
click at [1504, 212] on button "Apply" at bounding box center [1499, 210] width 52 height 15
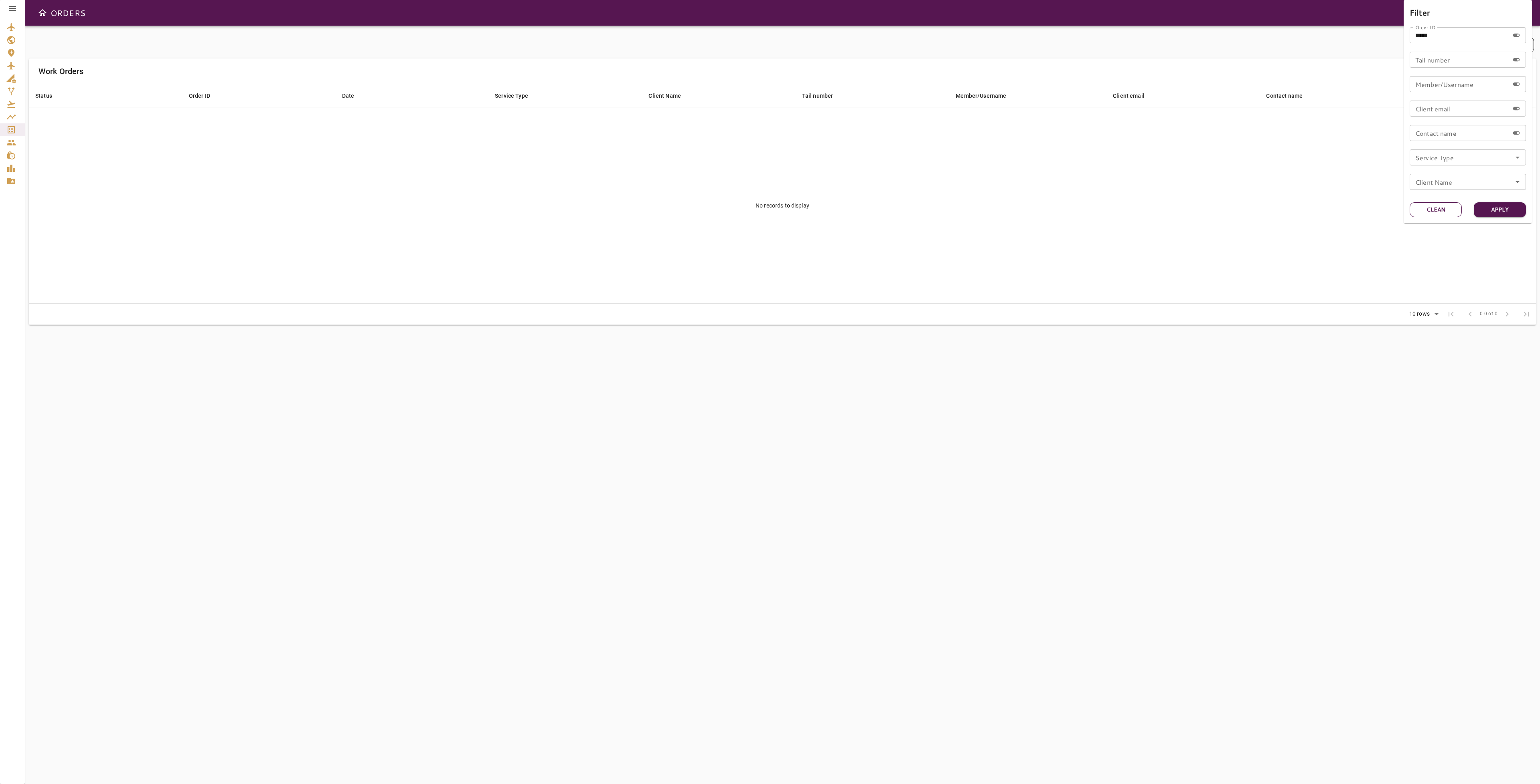
click at [1433, 206] on button "Clean" at bounding box center [1435, 210] width 52 height 15
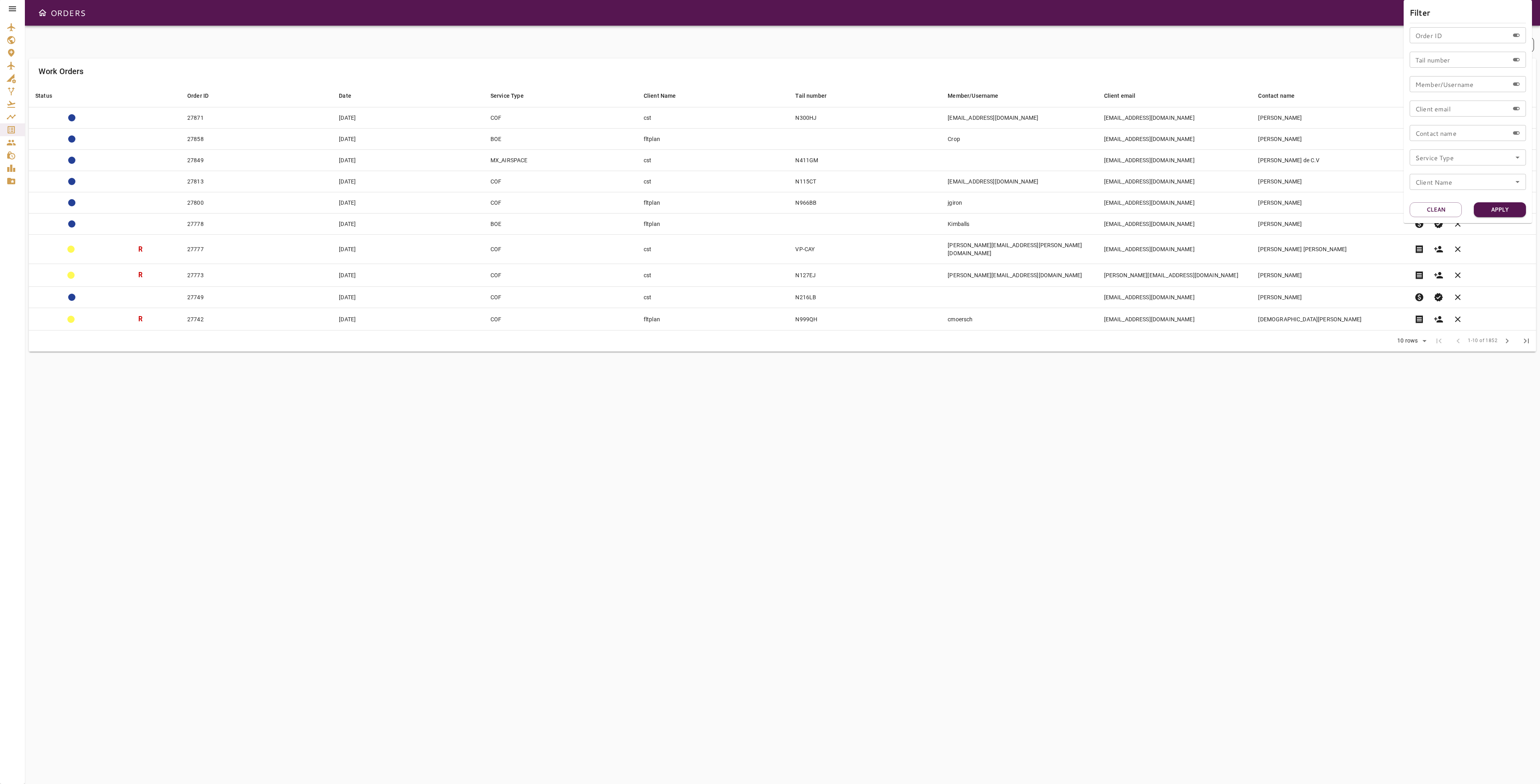
click at [835, 460] on div at bounding box center [770, 392] width 1540 height 784
